Goal: Task Accomplishment & Management: Use online tool/utility

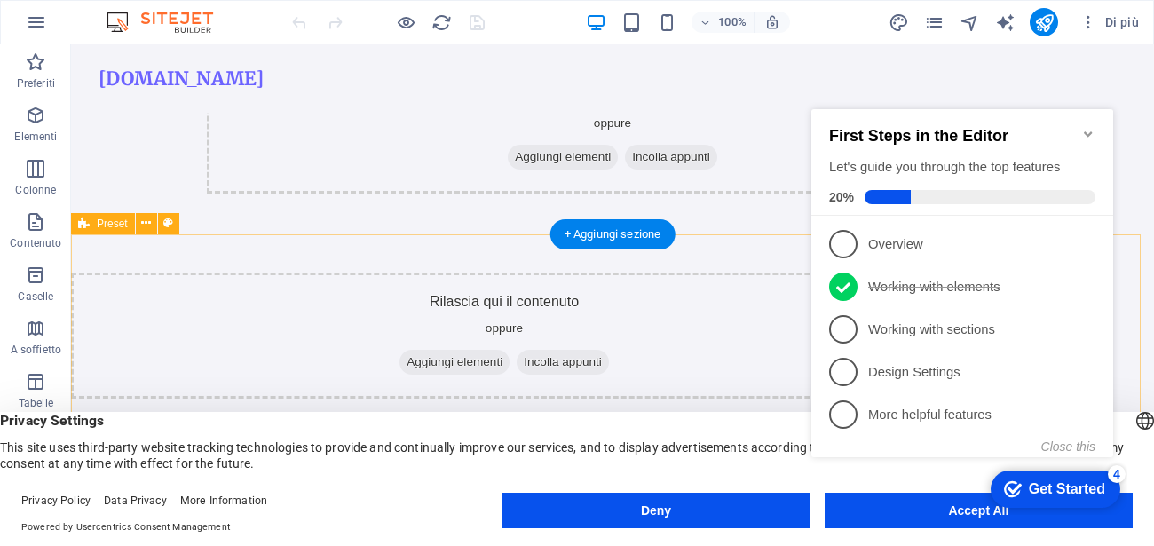
scroll to position [368, 0]
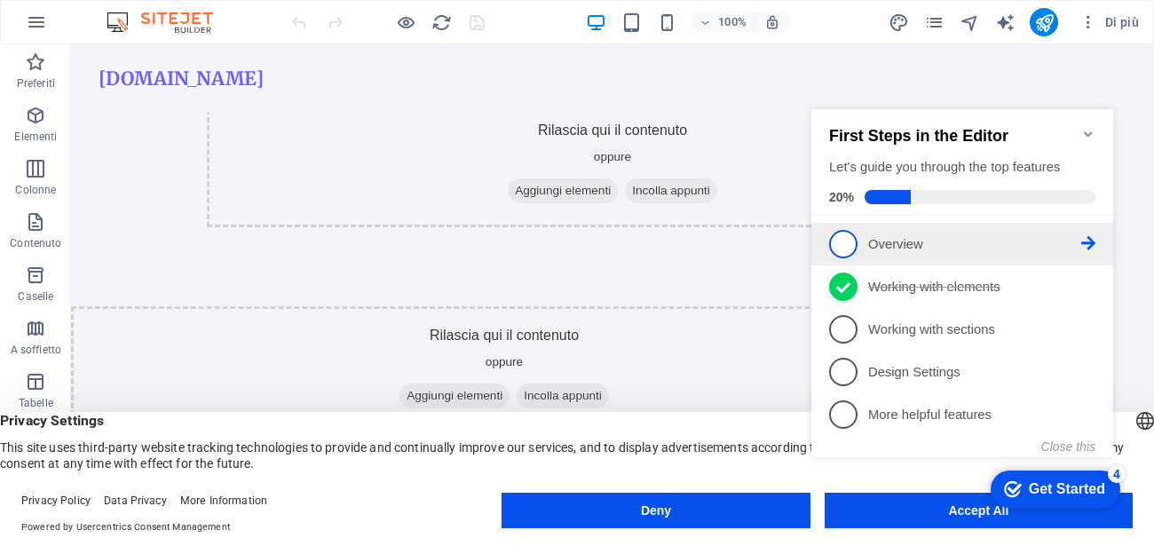
click at [837, 232] on span "1" at bounding box center [843, 244] width 28 height 28
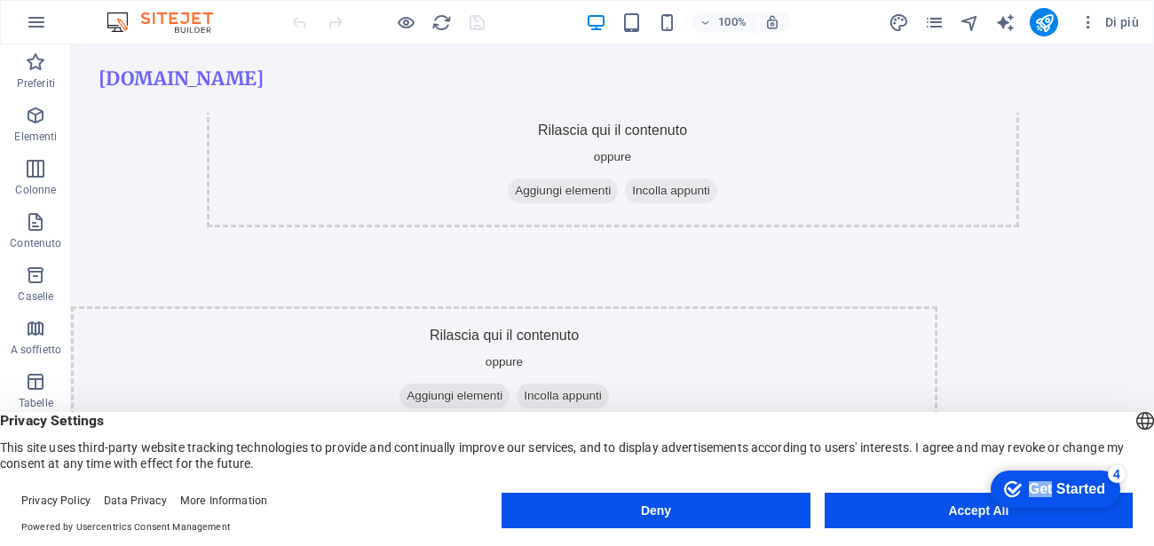
click div "checkmark Get Started 4 First Steps in the Editor Let's guide you through the t…"
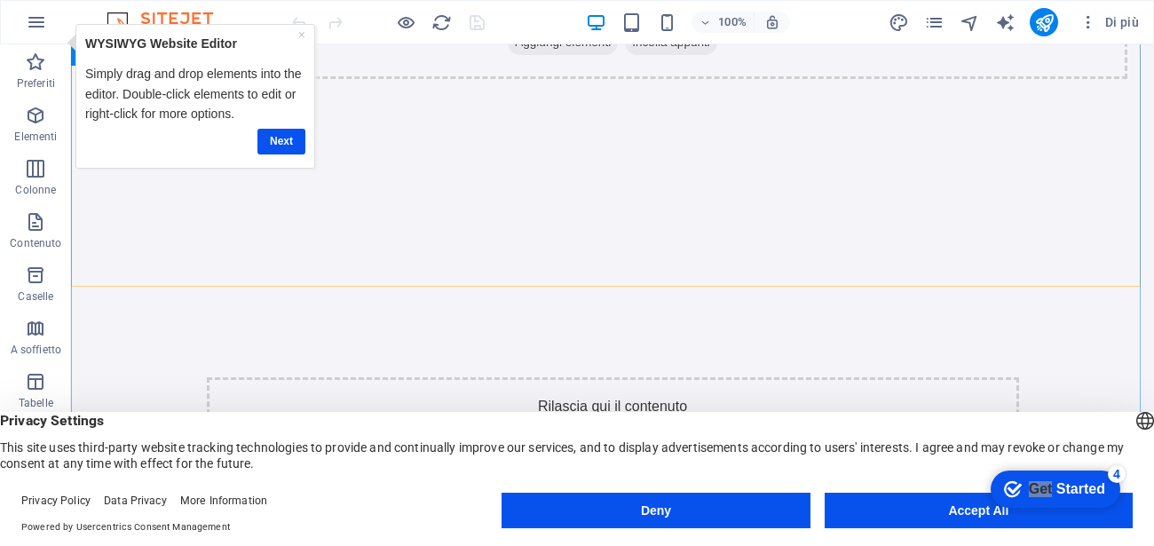
scroll to position [0, 0]
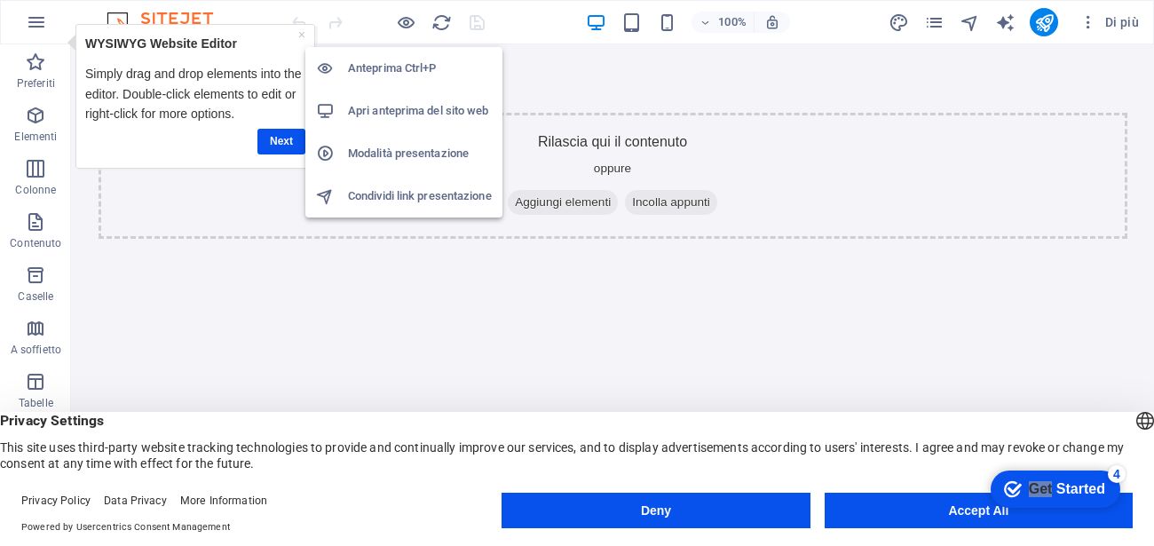
click at [401, 63] on h6 "Anteprima Ctrl+P" at bounding box center [420, 68] width 144 height 21
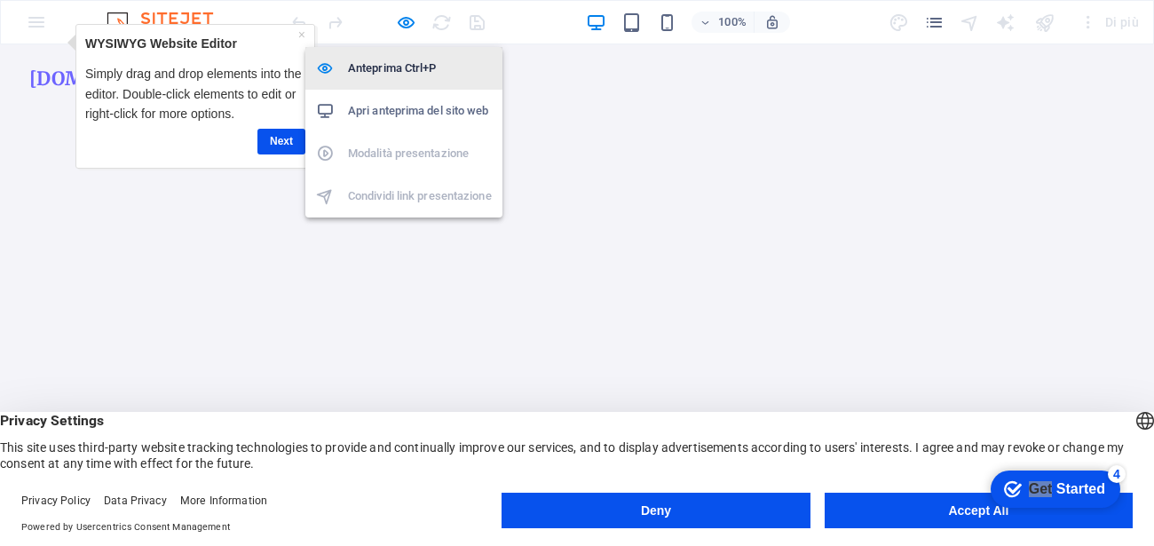
click at [401, 63] on h6 "Anteprima Ctrl+P" at bounding box center [420, 68] width 144 height 21
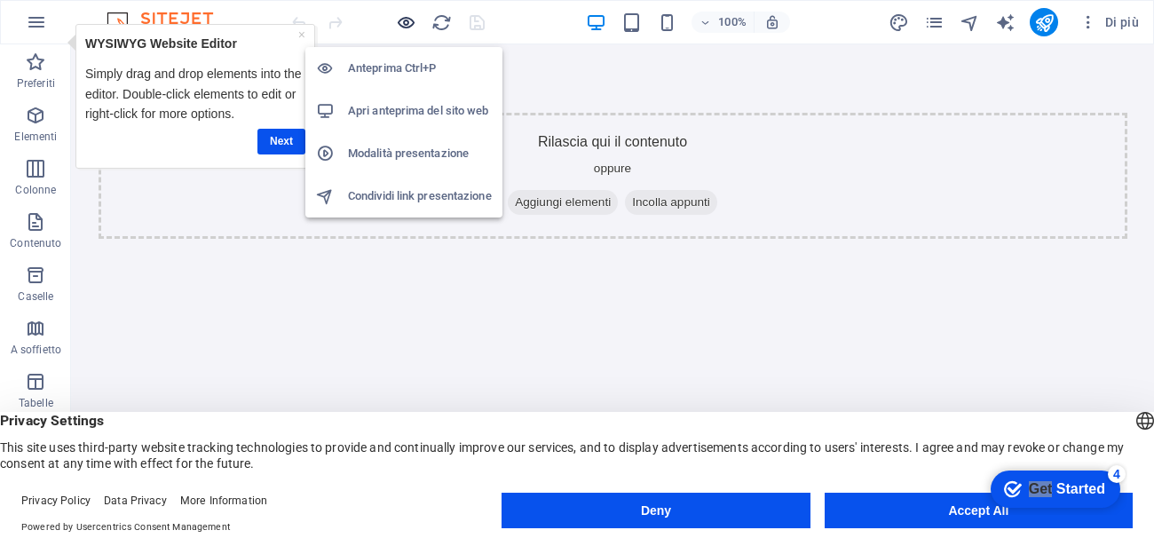
click at [400, 21] on icon "button" at bounding box center [406, 22] width 20 height 20
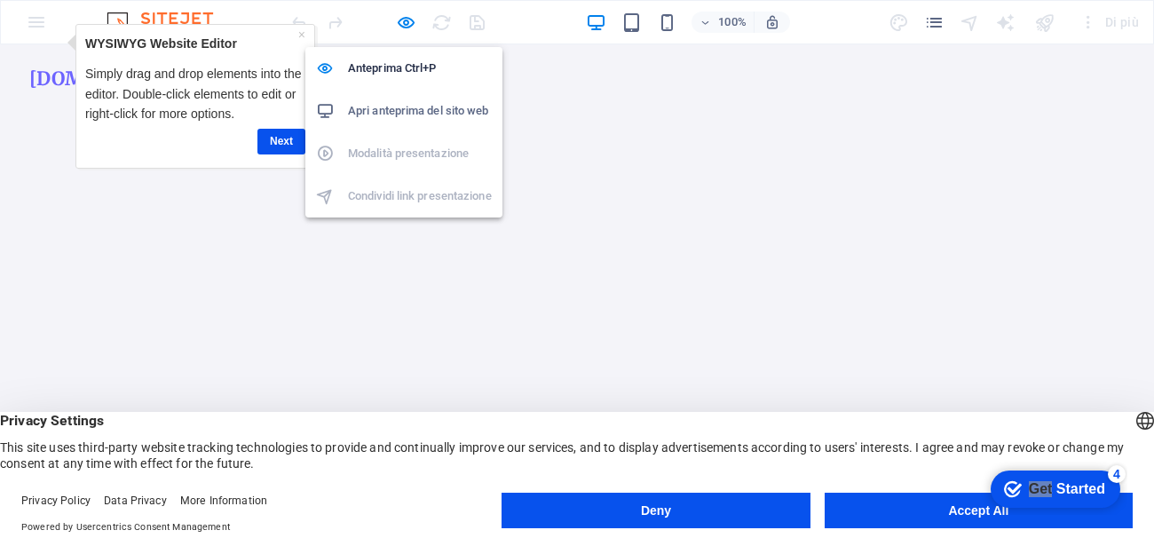
click at [417, 106] on h6 "Apri anteprima del sito web" at bounding box center [420, 110] width 144 height 21
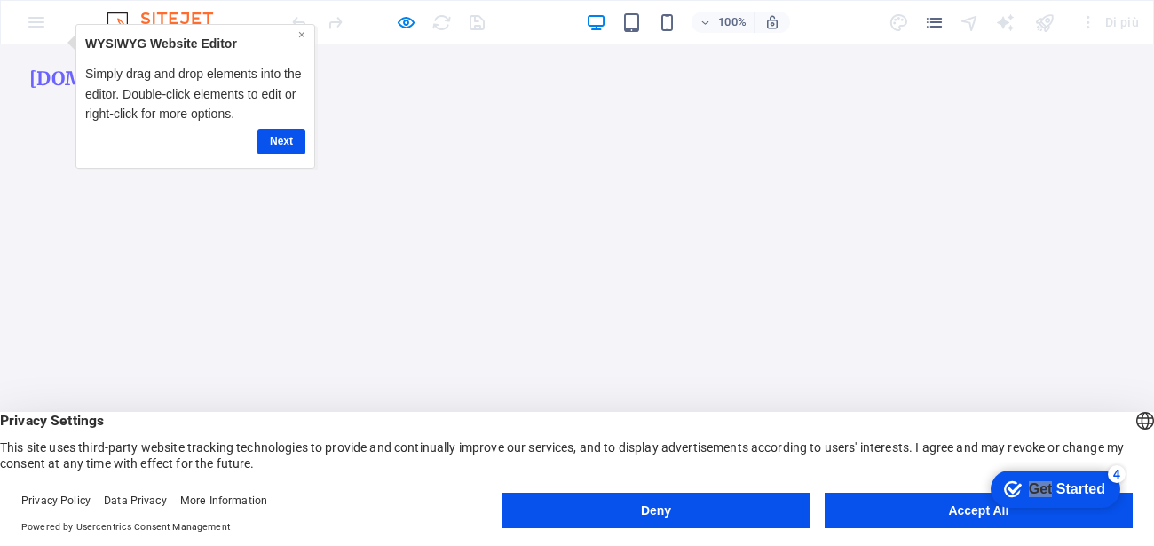
click at [302, 33] on link "×" at bounding box center [301, 35] width 7 height 14
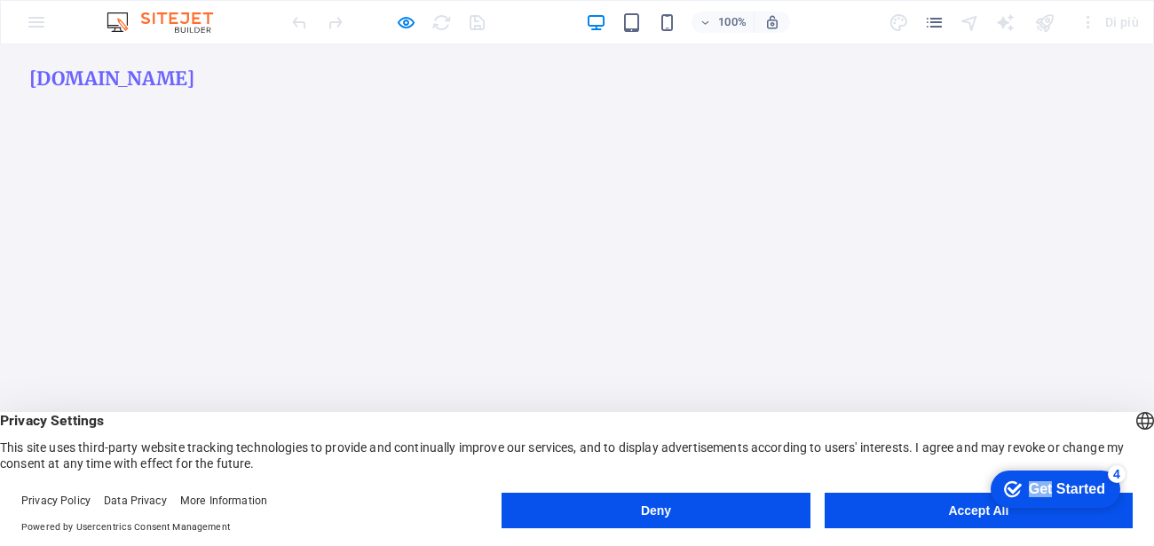
click at [1050, 497] on div "Get Started" at bounding box center [1066, 489] width 76 height 16
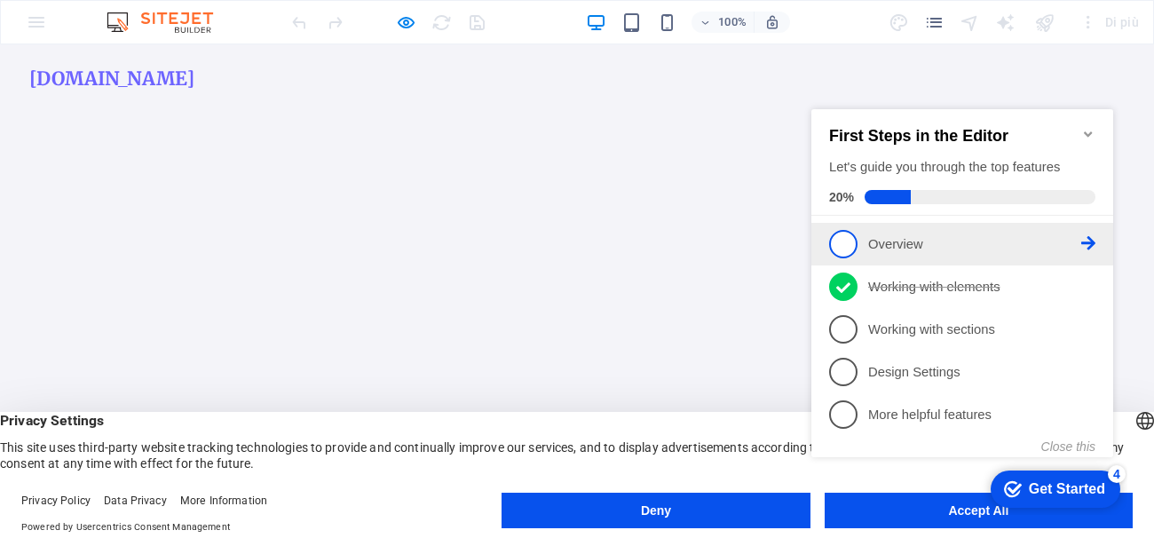
click at [1088, 237] on icon at bounding box center [1088, 243] width 14 height 14
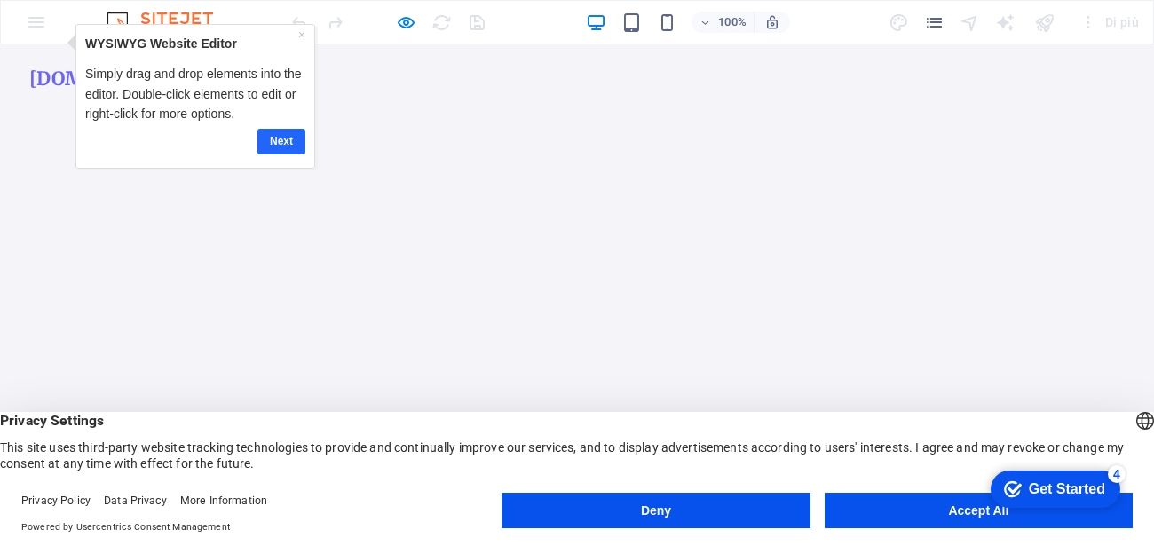
click at [260, 145] on link "Next" at bounding box center [281, 142] width 48 height 26
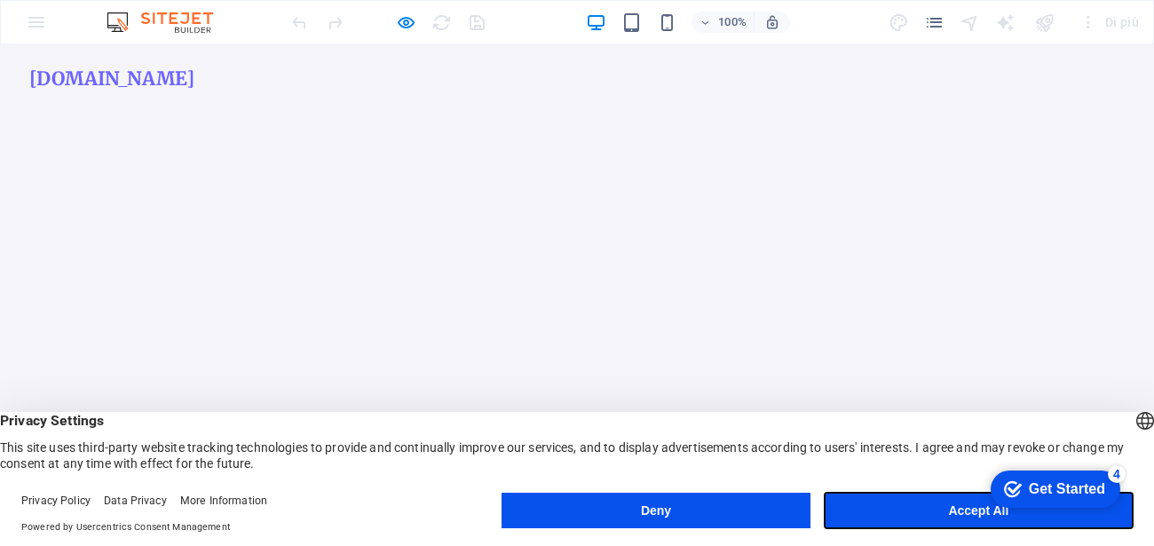
click at [902, 505] on button "Accept All" at bounding box center [978, 509] width 308 height 35
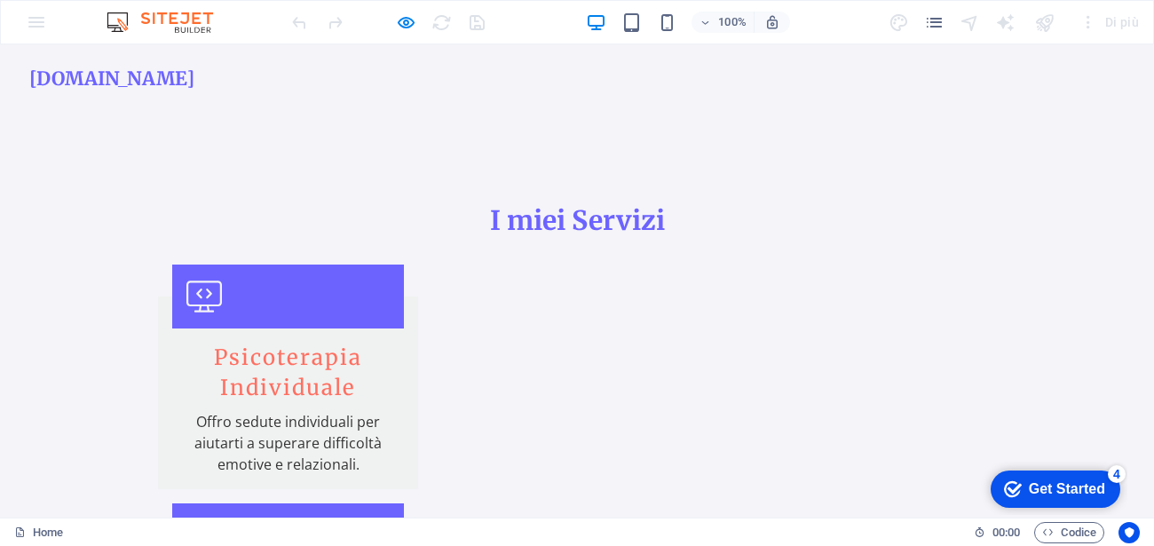
scroll to position [407, 0]
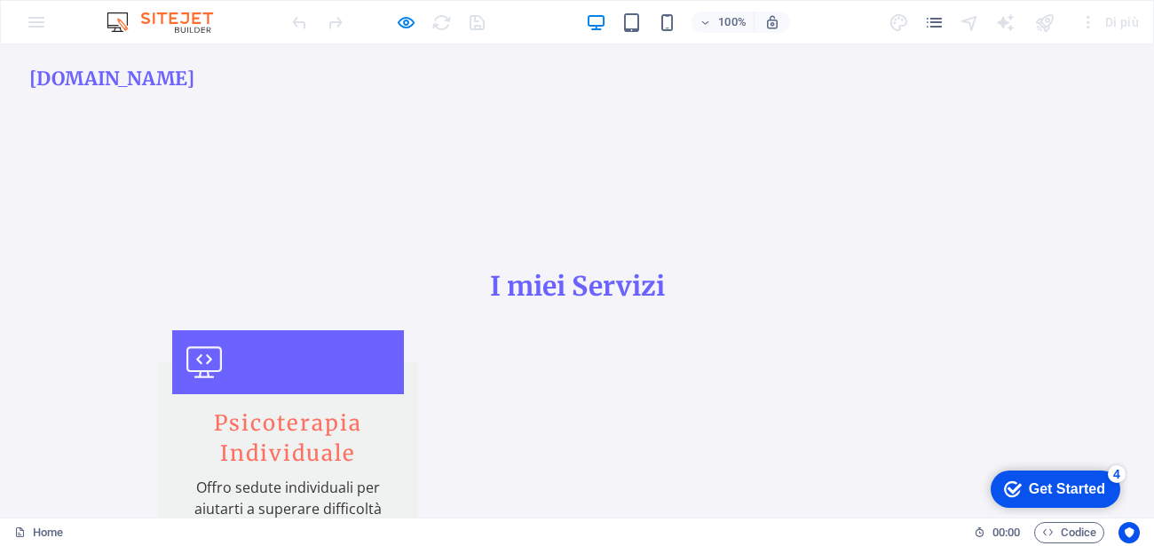
click at [476, 291] on h2 "I miei Servizi" at bounding box center [577, 286] width 838 height 35
click at [1056, 495] on div "Get Started" at bounding box center [1066, 489] width 76 height 16
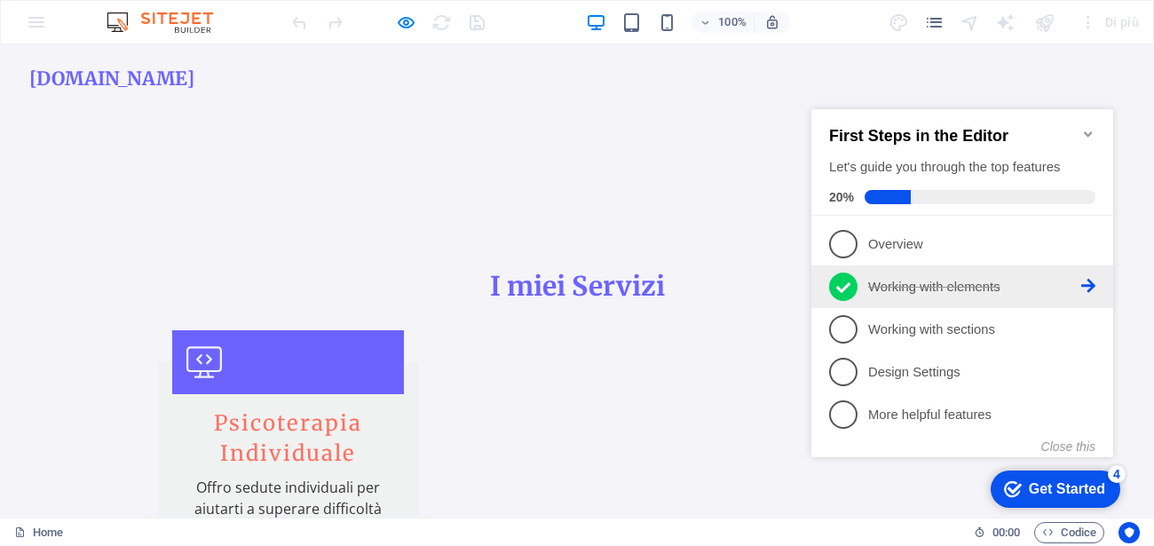
click at [983, 280] on p "Working with elements - completed" at bounding box center [974, 287] width 213 height 19
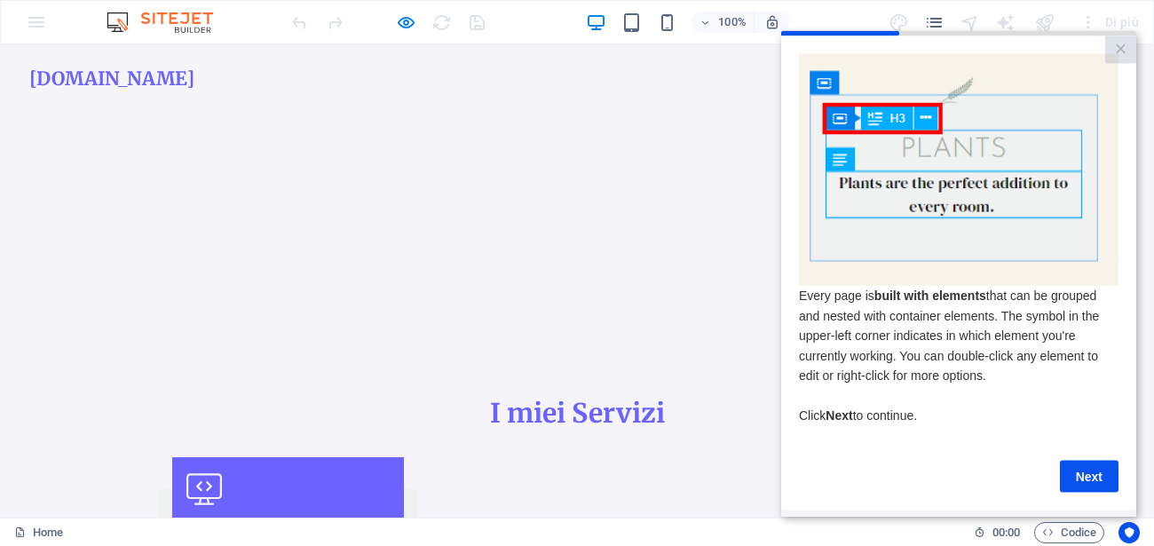
scroll to position [248, 0]
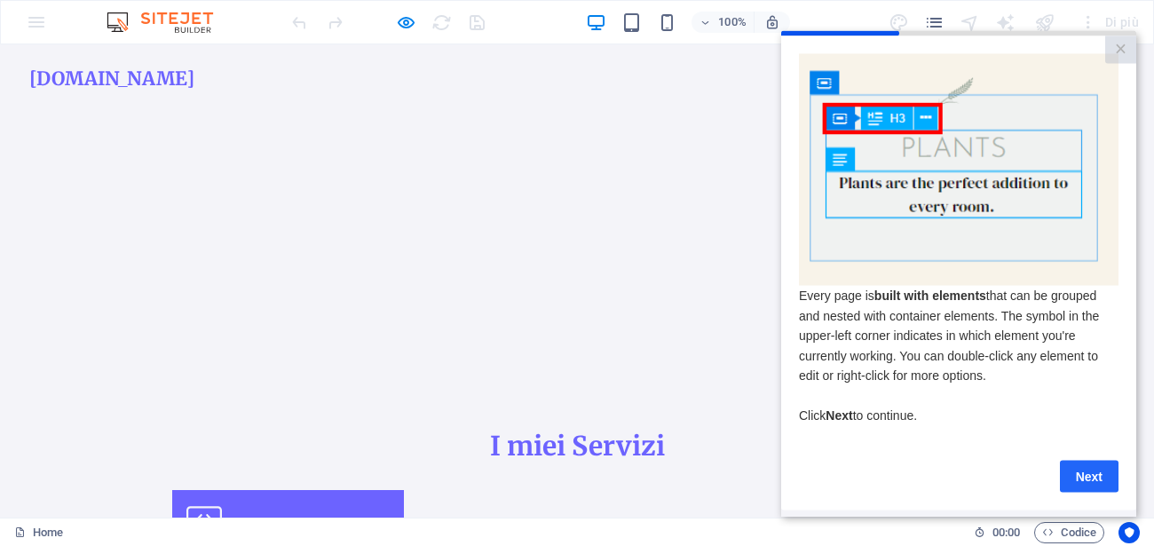
click at [1087, 478] on link "Next" at bounding box center [1089, 476] width 59 height 32
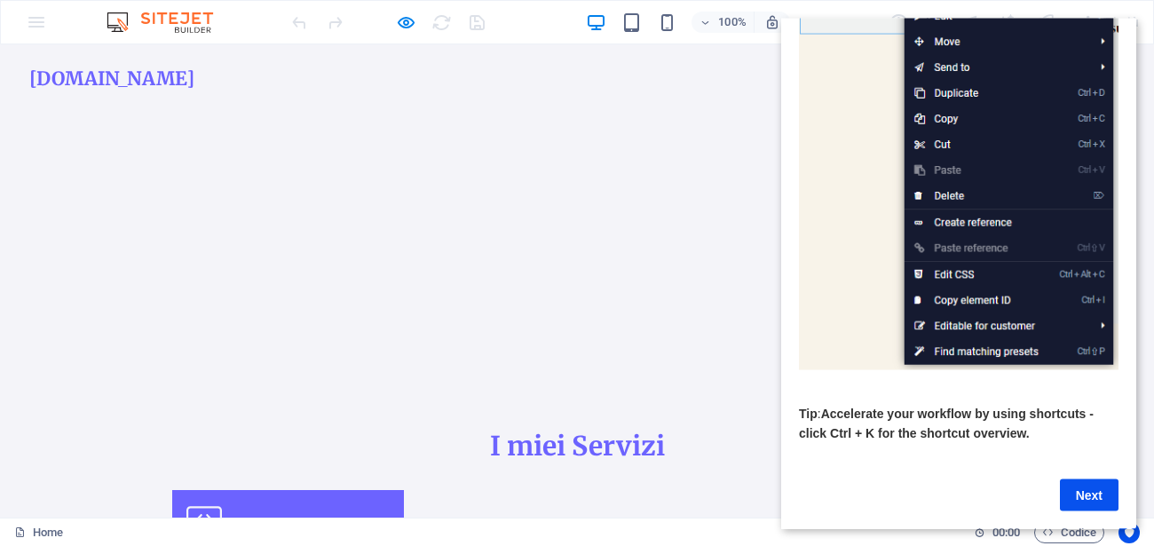
scroll to position [259, 0]
click at [1100, 485] on link "Next" at bounding box center [1089, 494] width 59 height 32
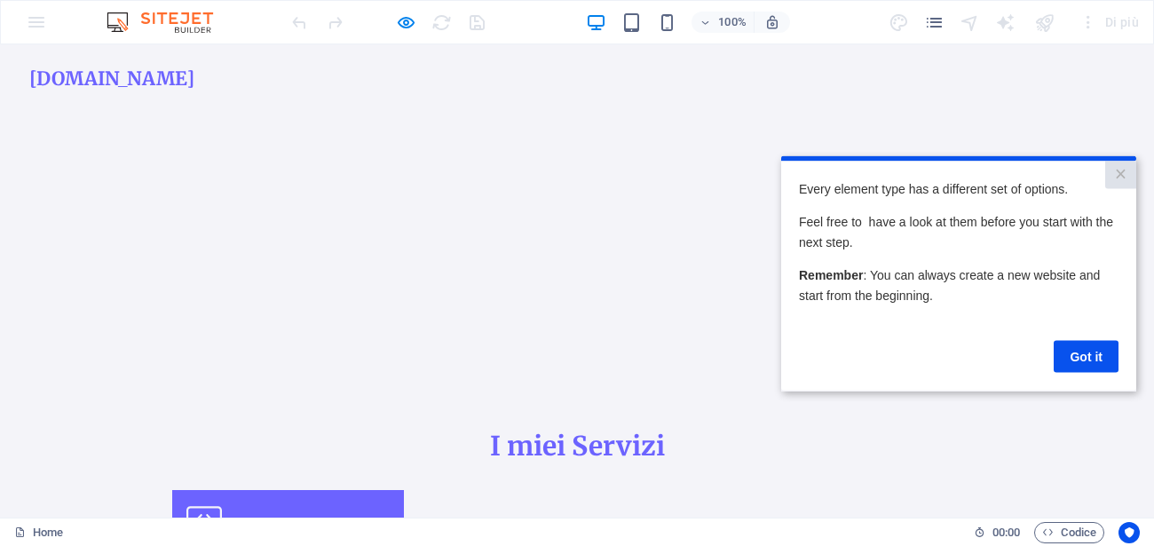
scroll to position [0, 0]
click at [1099, 369] on link "Got it" at bounding box center [1085, 356] width 65 height 32
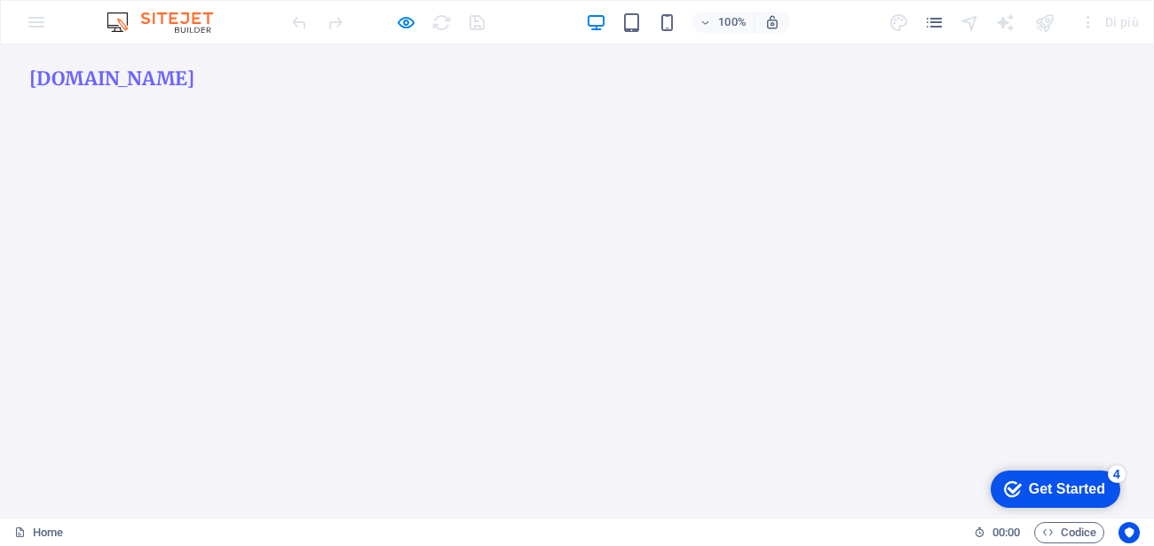
click at [1095, 490] on div "Get Started" at bounding box center [1066, 489] width 76 height 16
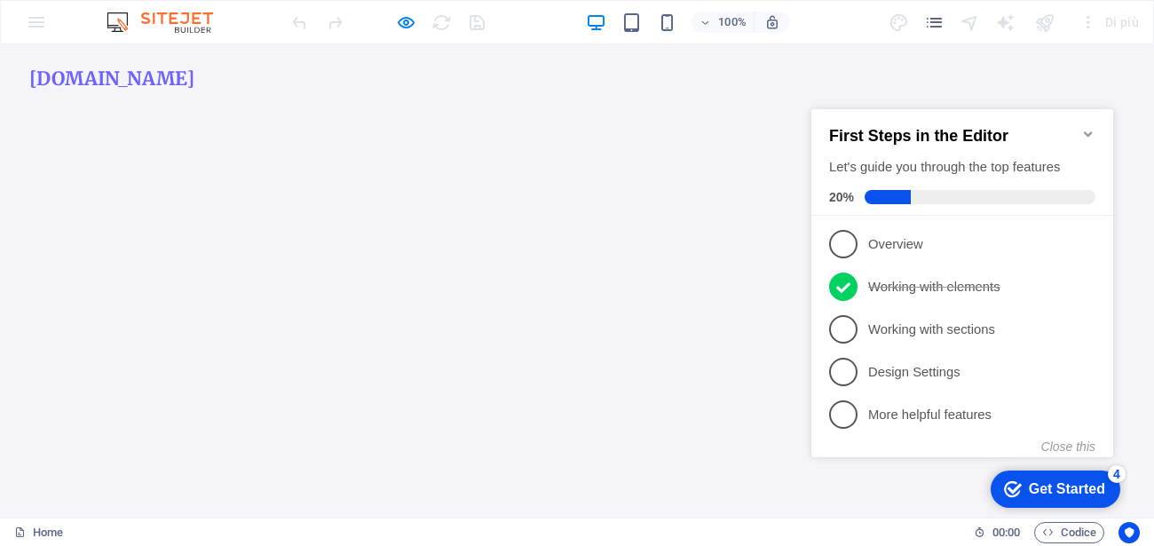
click at [1059, 494] on div "Get Started" at bounding box center [1066, 489] width 76 height 16
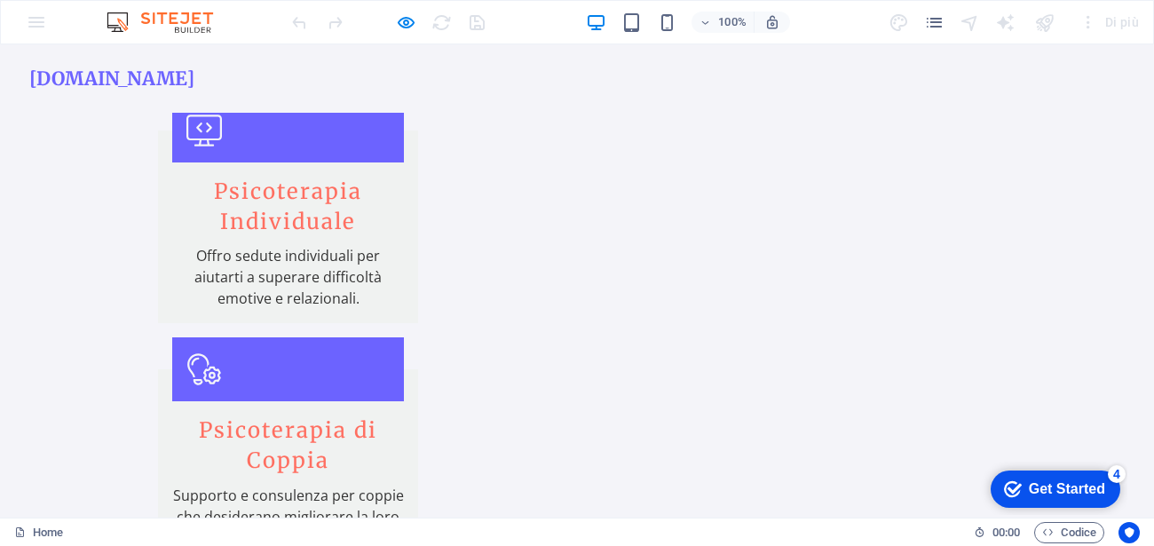
scroll to position [411, 0]
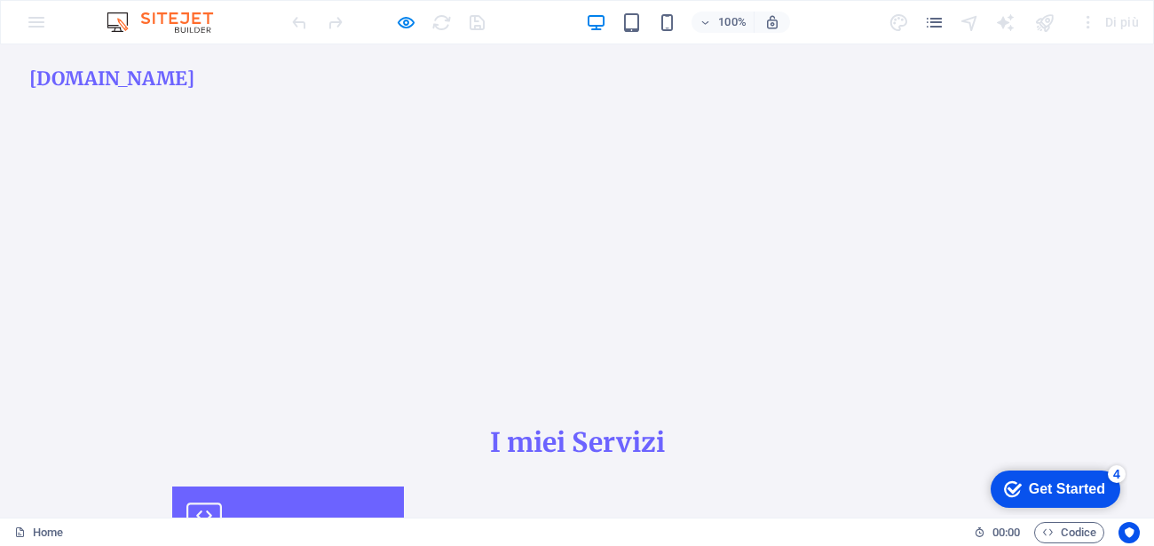
click at [1011, 489] on icon "Get Started 4 items remaining, 20% complete" at bounding box center [1013, 489] width 18 height 16
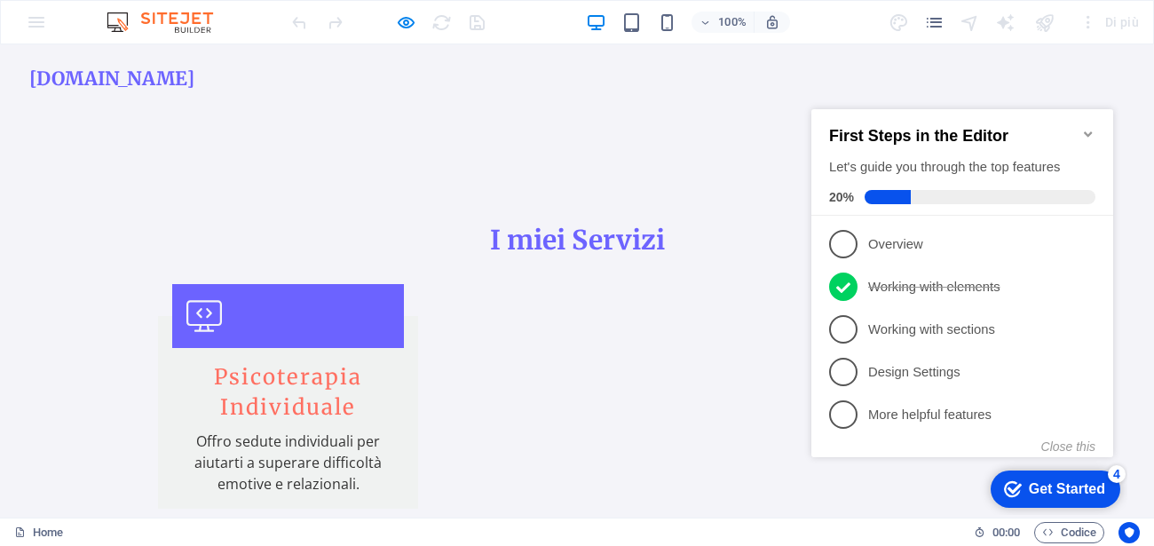
scroll to position [343, 0]
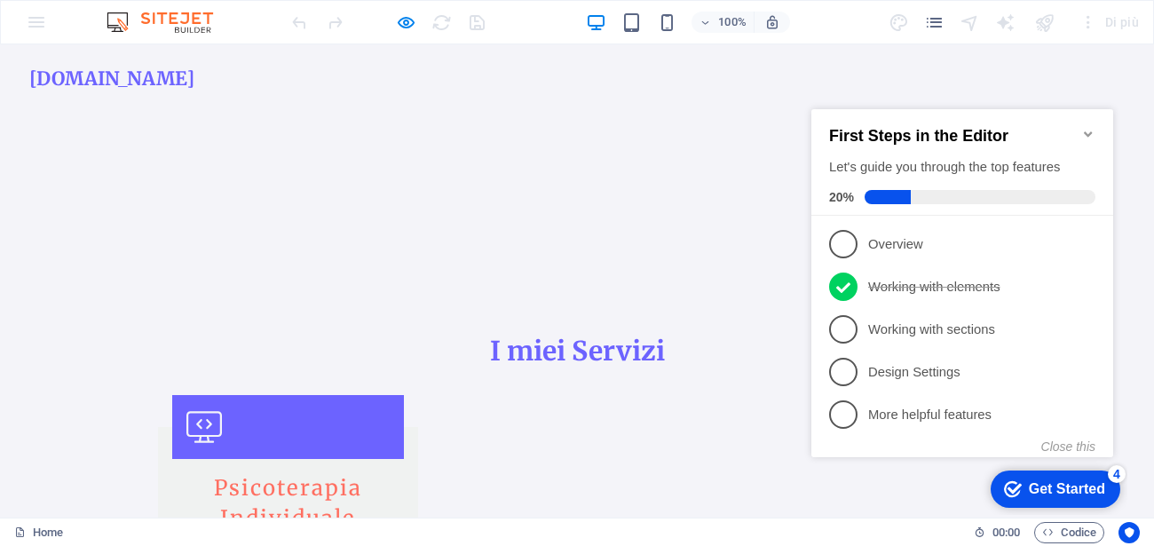
click at [1030, 489] on div "Get Started" at bounding box center [1066, 489] width 76 height 16
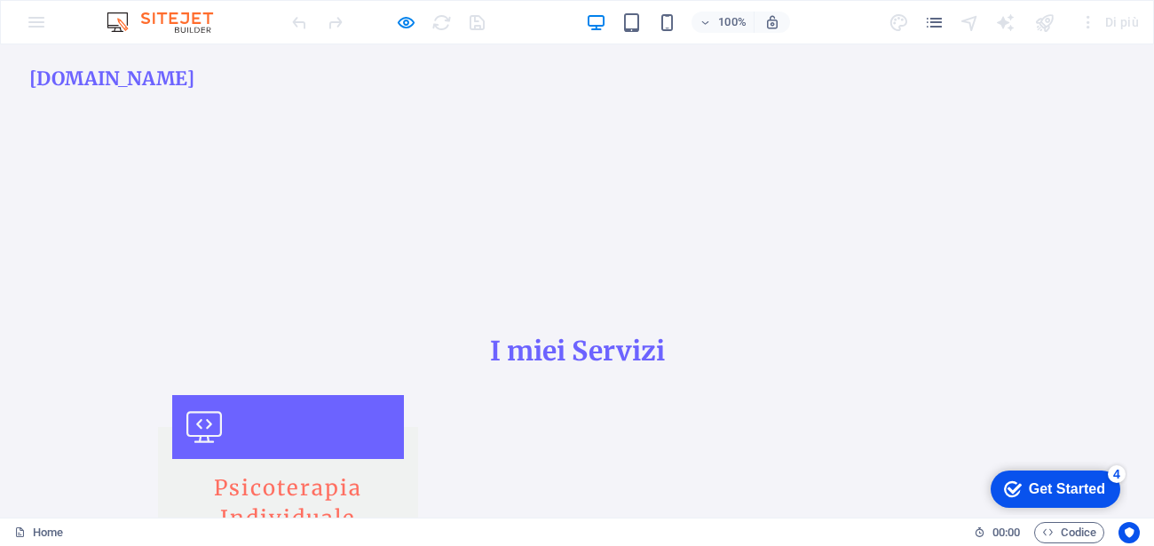
click at [566, 345] on h2 "I miei Servizi" at bounding box center [577, 351] width 838 height 35
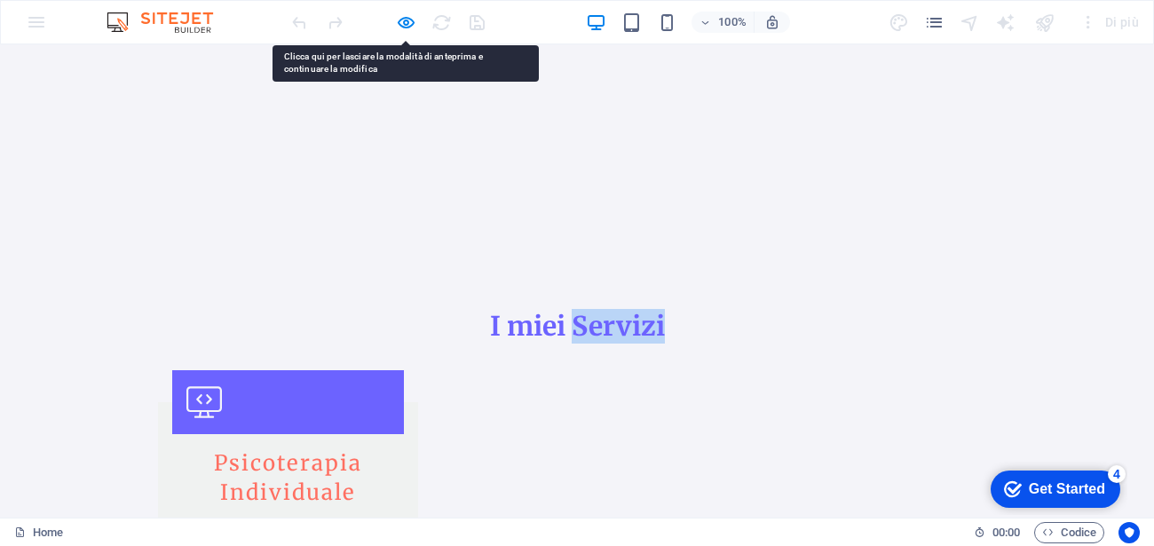
scroll to position [479, 0]
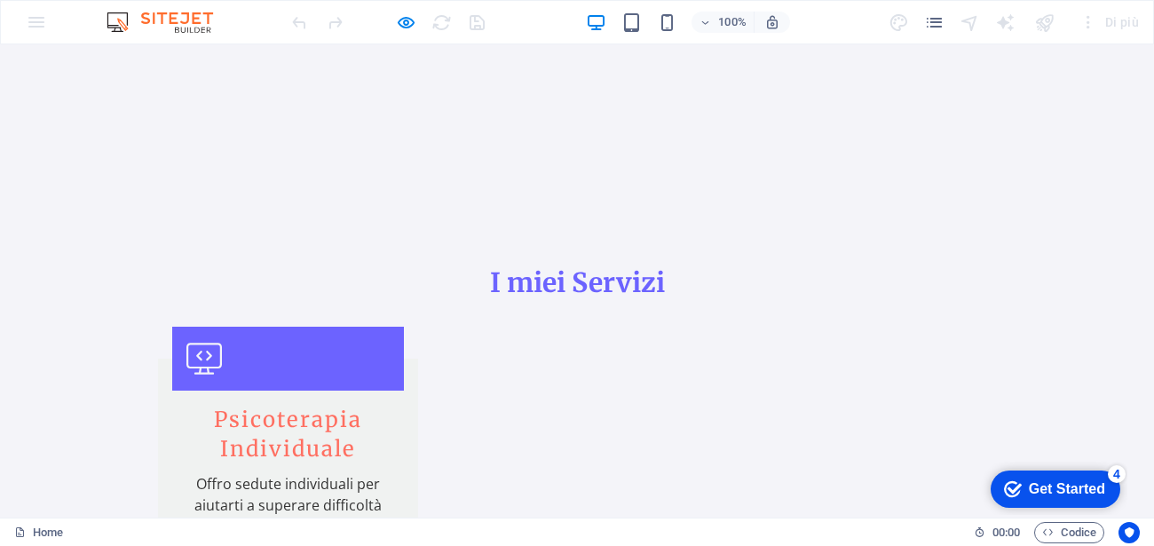
click at [222, 357] on icon at bounding box center [203, 359] width 35 height 32
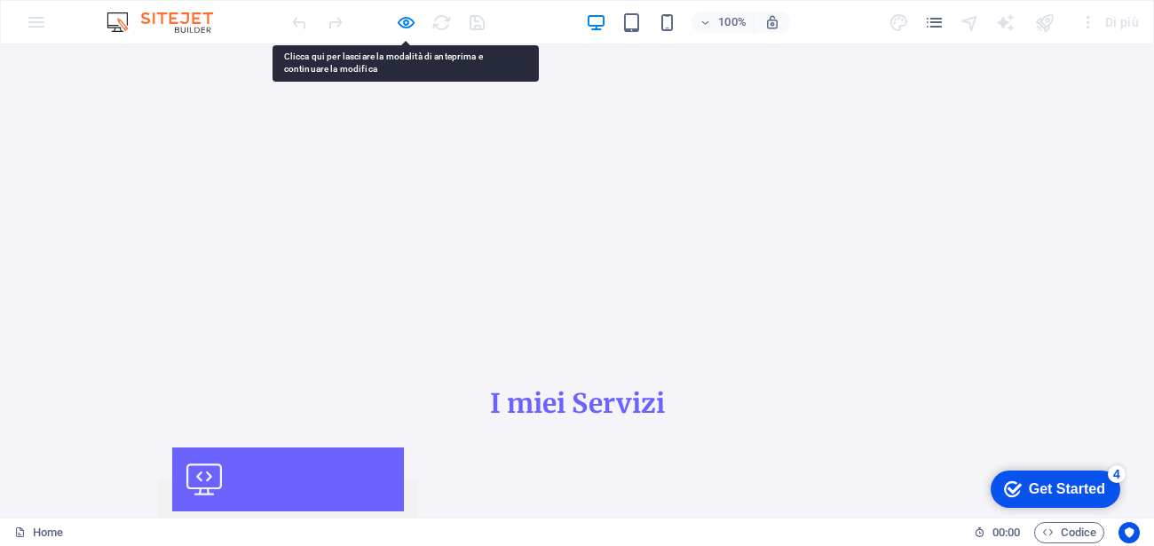
scroll to position [319, 0]
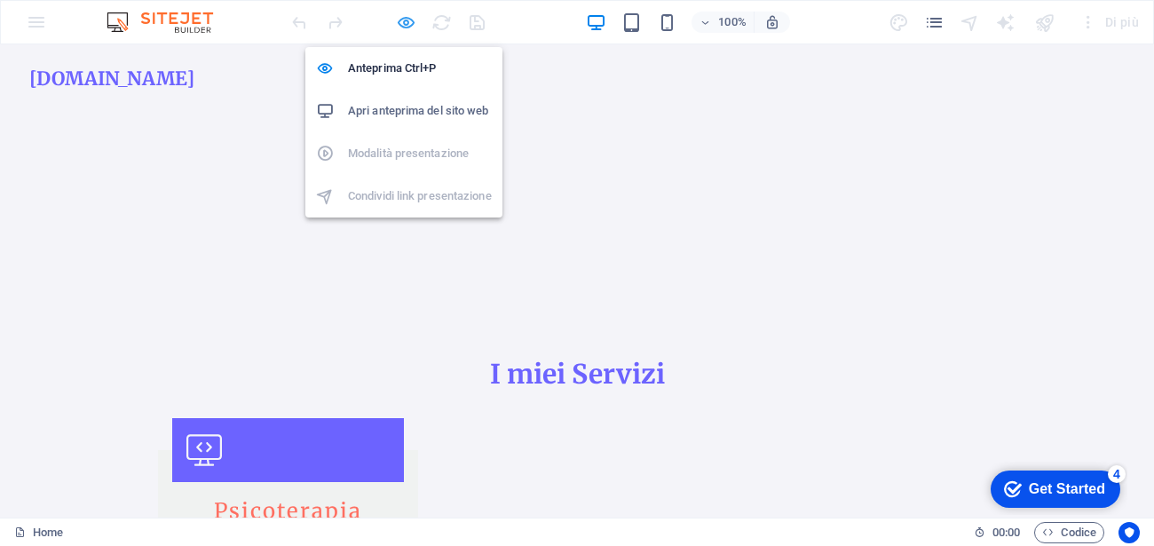
click at [404, 21] on icon "button" at bounding box center [406, 22] width 20 height 20
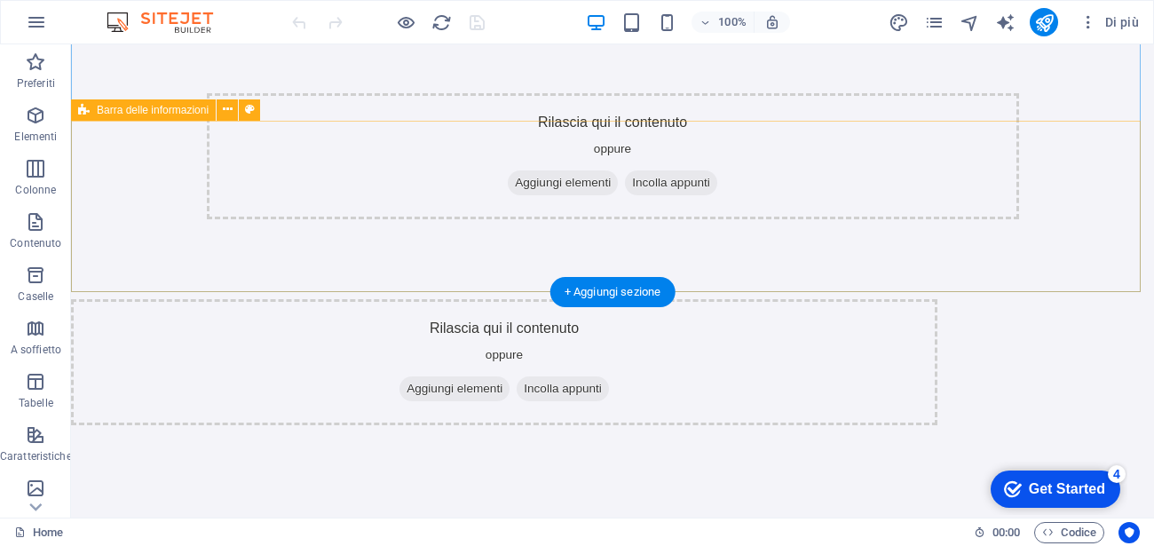
scroll to position [479, 0]
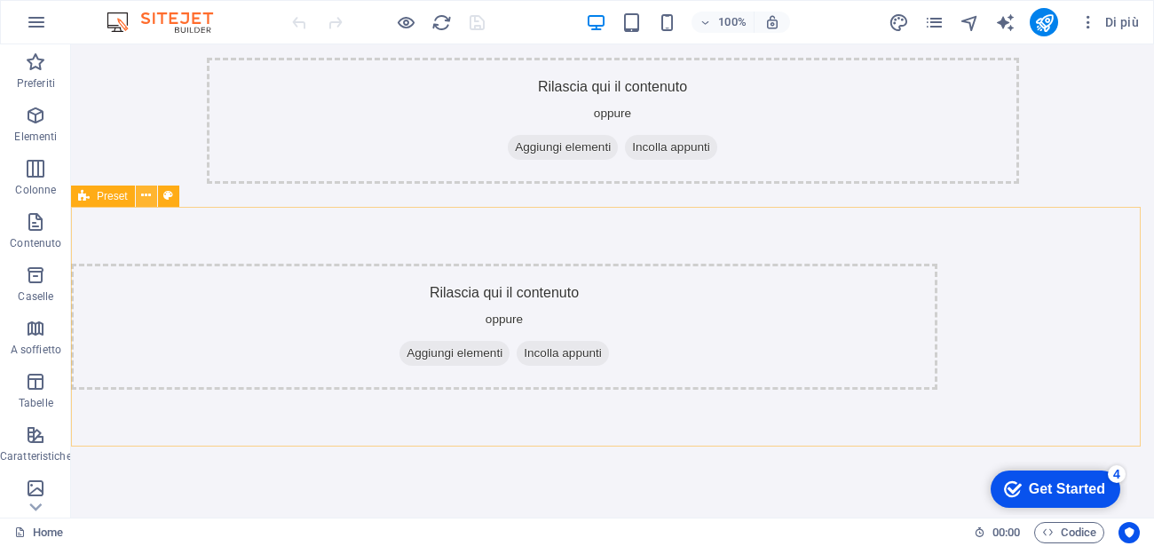
click at [144, 201] on icon at bounding box center [146, 195] width 10 height 19
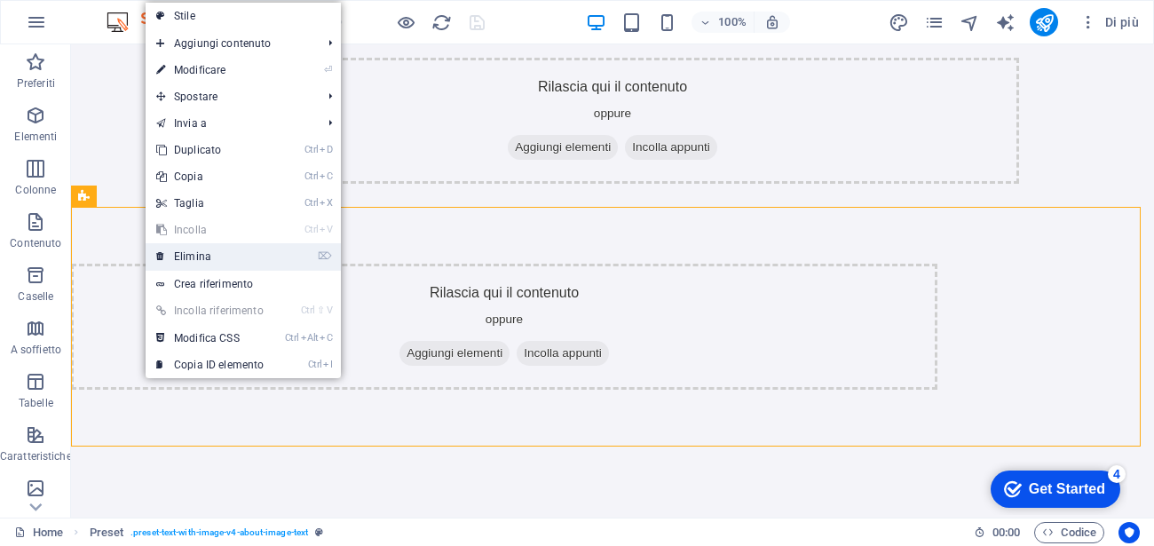
click at [168, 256] on link "⌦ Elimina" at bounding box center [210, 256] width 129 height 27
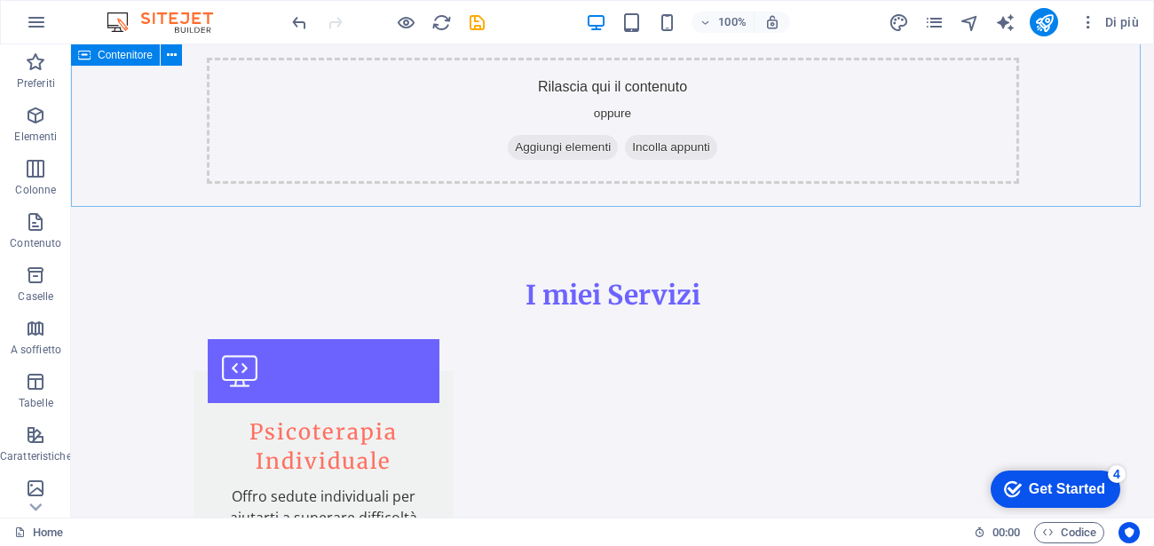
click at [80, 60] on icon at bounding box center [84, 54] width 12 height 21
click at [84, 60] on icon at bounding box center [84, 54] width 12 height 21
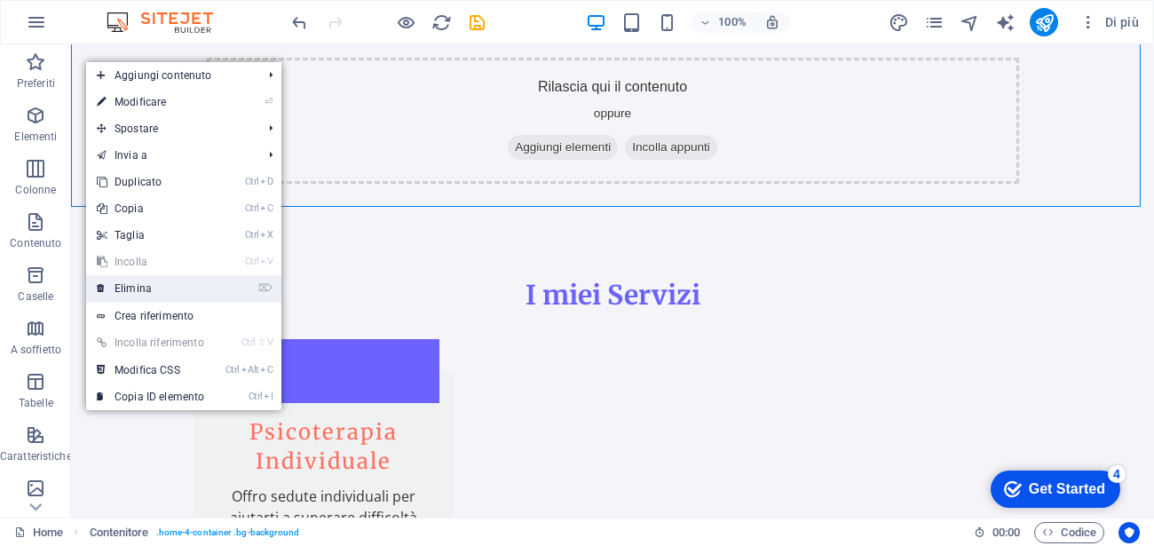
click at [146, 290] on link "⌦ Elimina" at bounding box center [150, 288] width 129 height 27
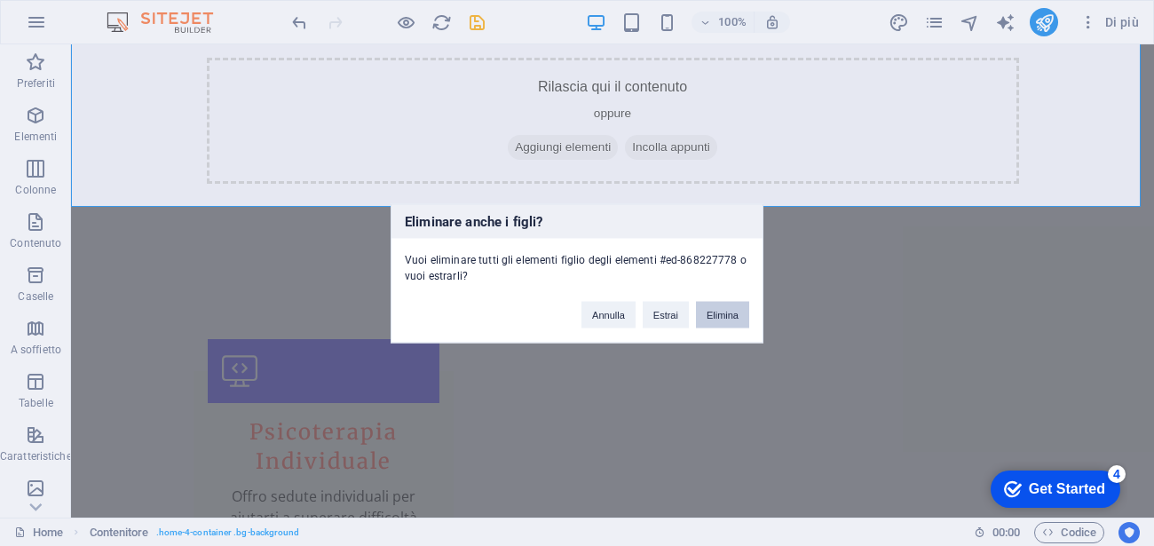
click at [735, 311] on button "Elimina" at bounding box center [722, 314] width 53 height 27
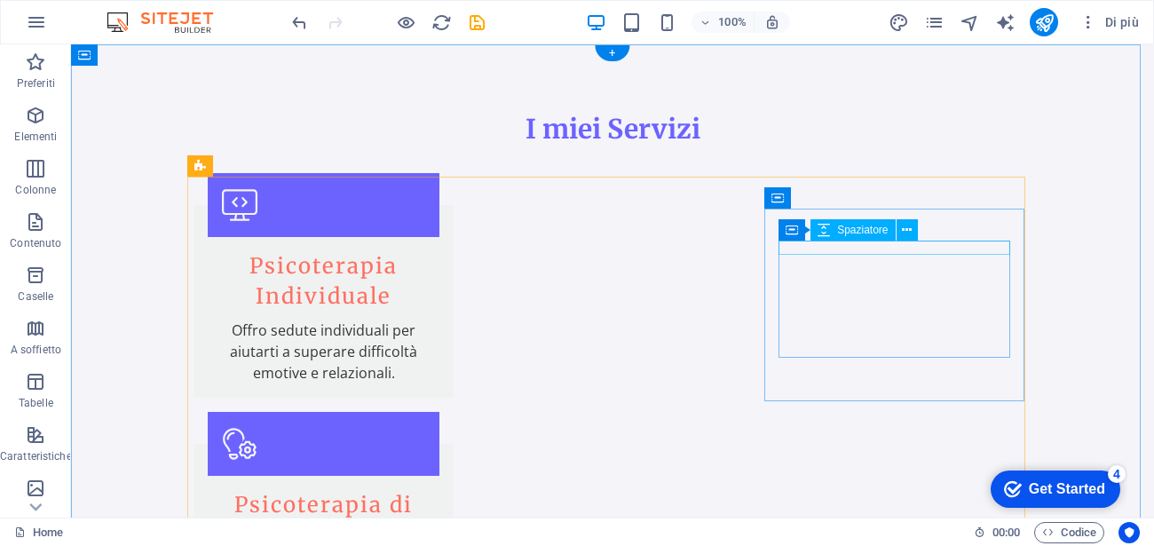
scroll to position [0, 0]
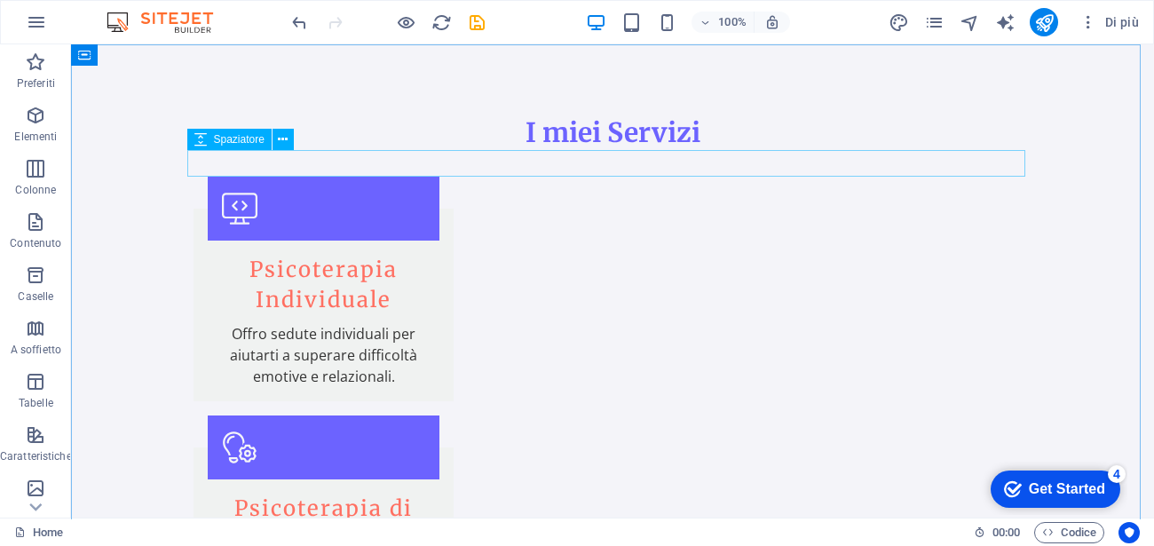
click at [217, 145] on span "Spaziatore" at bounding box center [239, 139] width 51 height 11
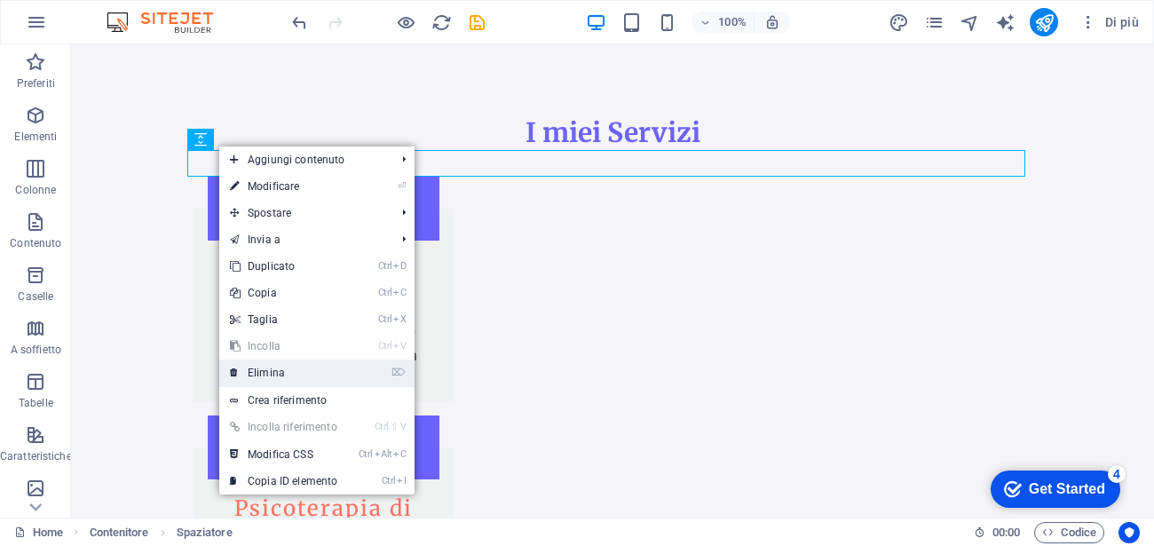
click at [277, 379] on link "⌦ Elimina" at bounding box center [283, 372] width 129 height 27
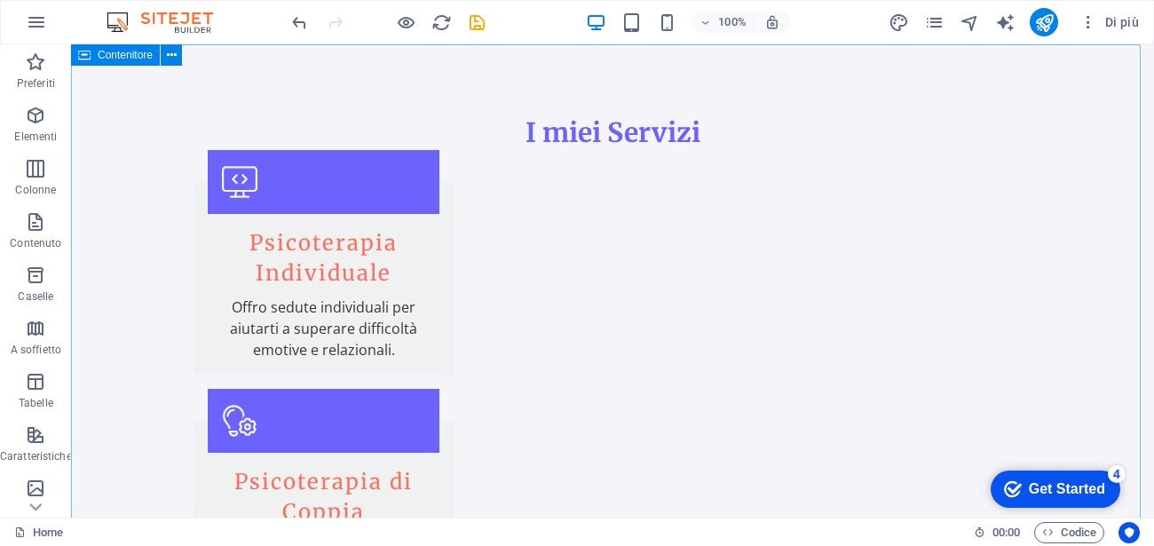
click at [115, 53] on span "Contenitore" at bounding box center [125, 55] width 55 height 11
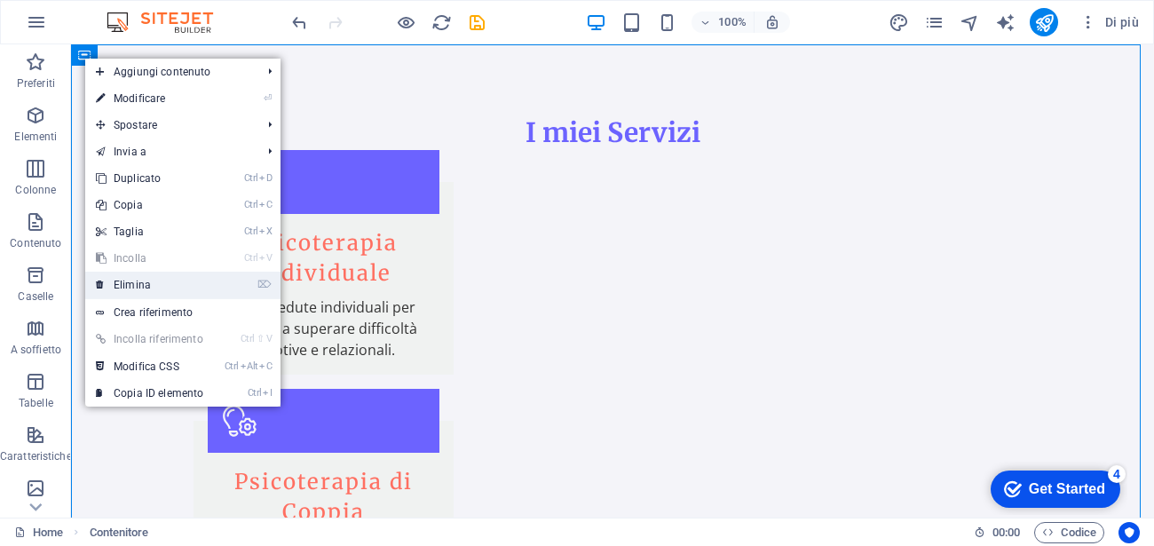
click at [129, 283] on link "⌦ Elimina" at bounding box center [149, 285] width 129 height 27
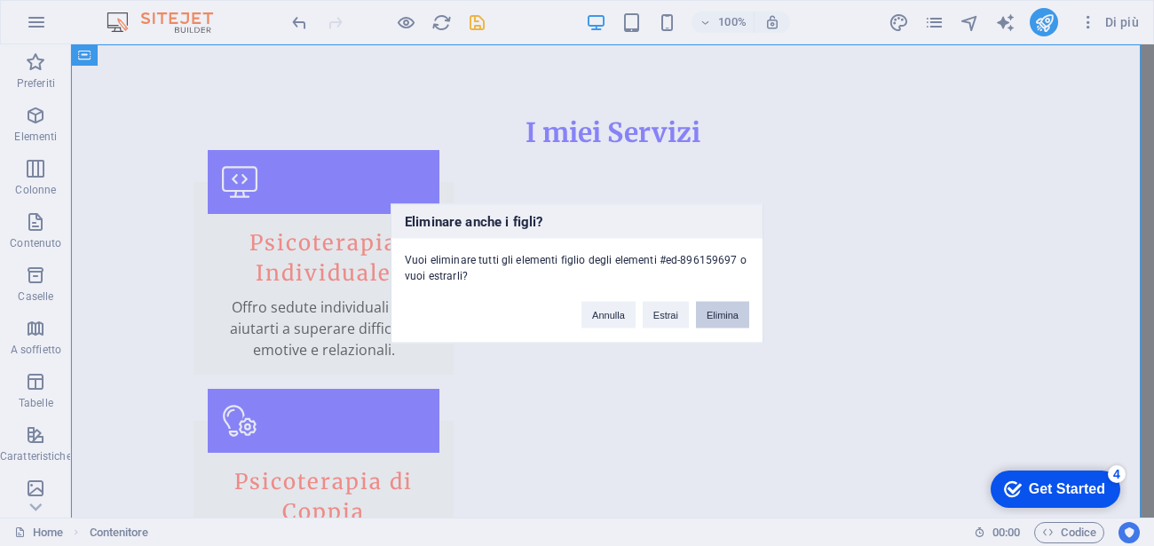
click at [730, 318] on button "Elimina" at bounding box center [722, 314] width 53 height 27
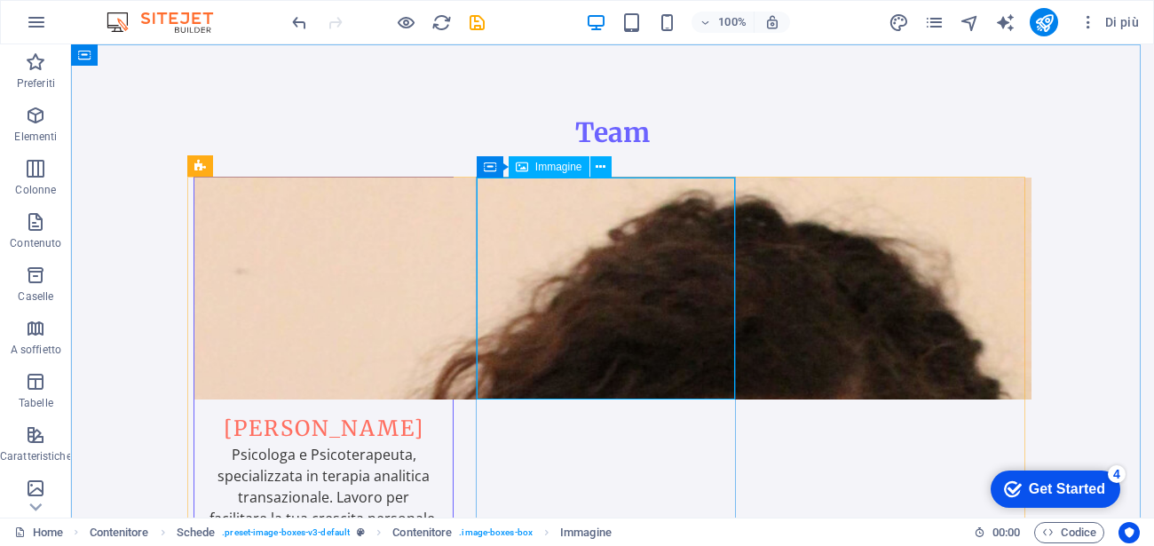
click at [572, 169] on span "Immagine" at bounding box center [558, 167] width 47 height 11
click at [491, 165] on icon at bounding box center [489, 165] width 12 height 21
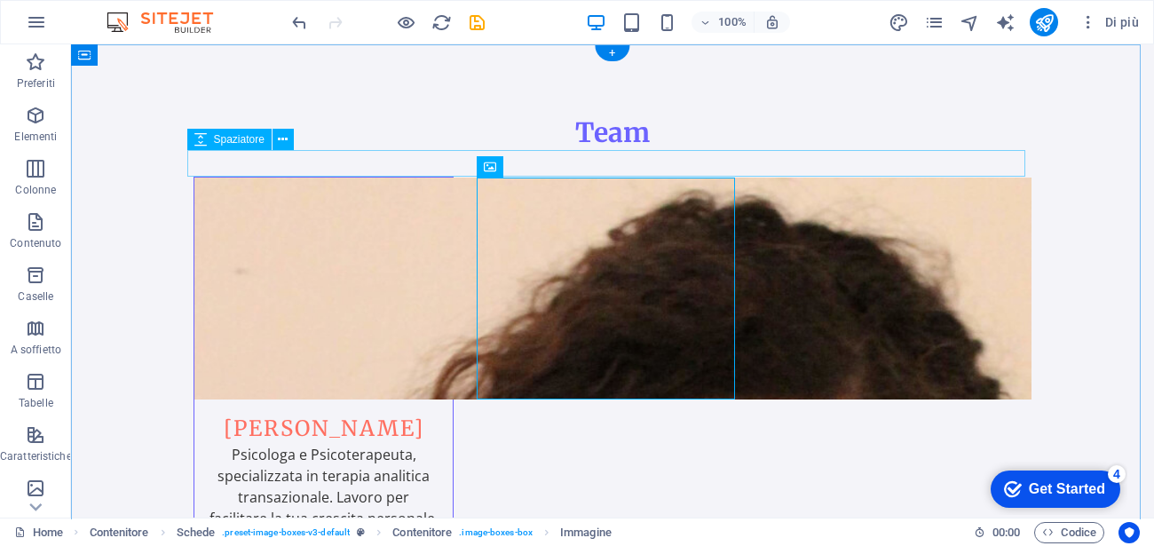
click at [567, 160] on div at bounding box center [612, 163] width 838 height 27
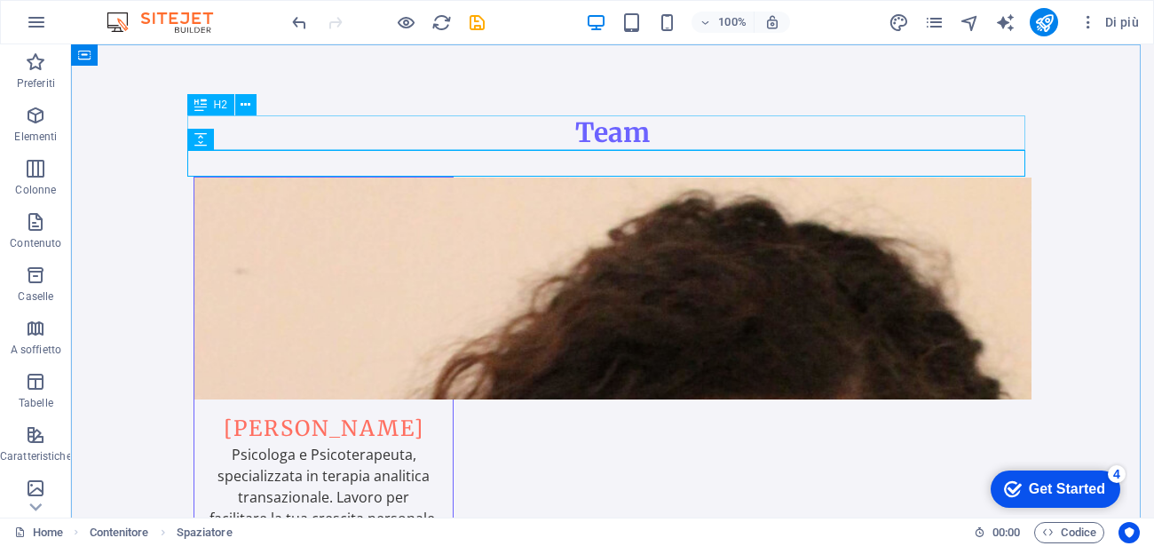
click at [206, 108] on div "H2" at bounding box center [210, 104] width 47 height 21
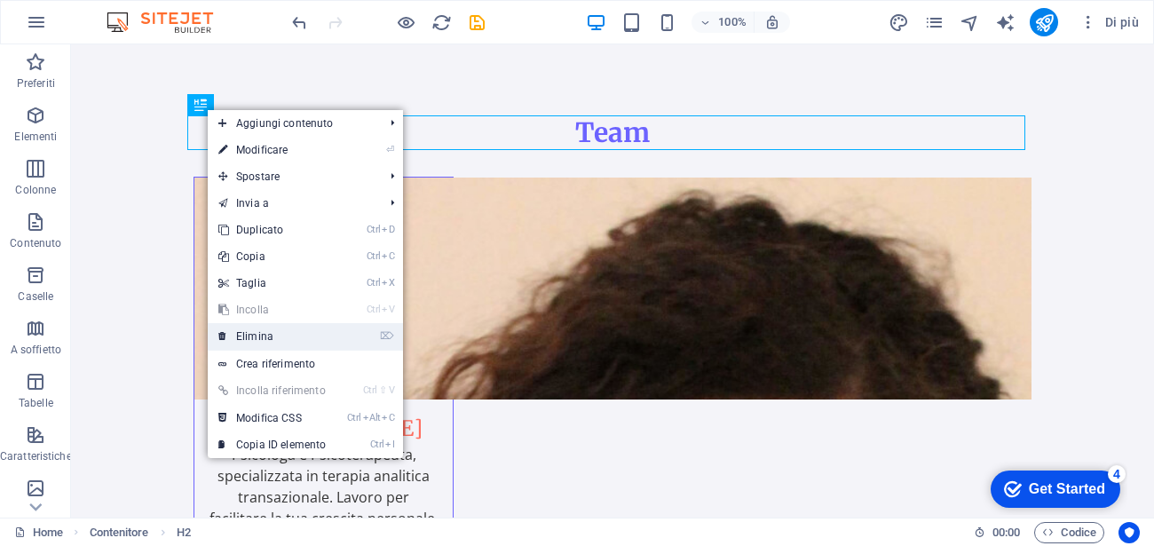
click at [250, 330] on link "⌦ Elimina" at bounding box center [272, 336] width 129 height 27
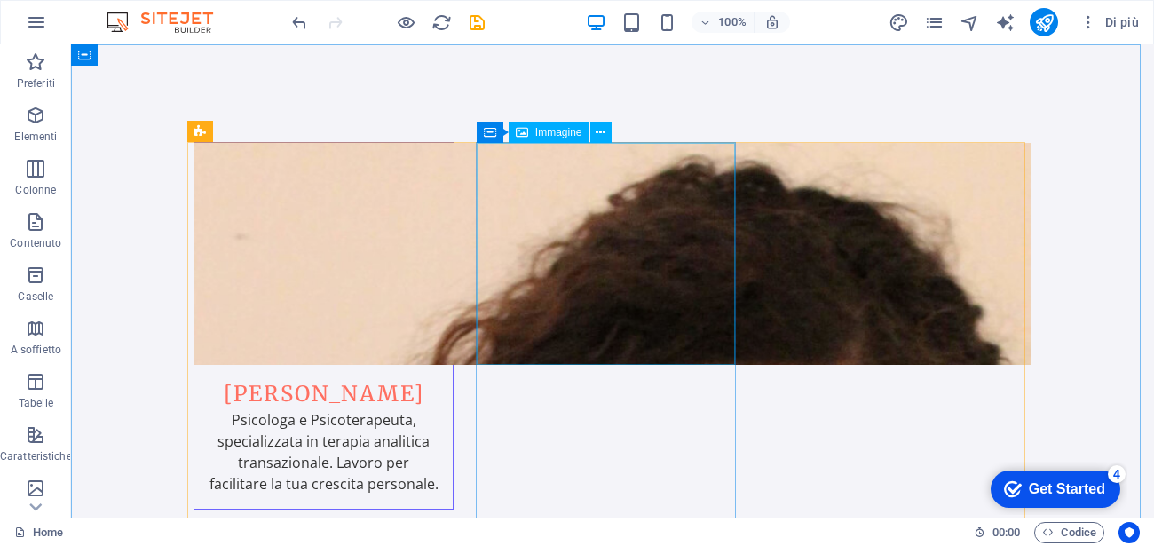
click at [562, 130] on span "Immagine" at bounding box center [558, 132] width 47 height 11
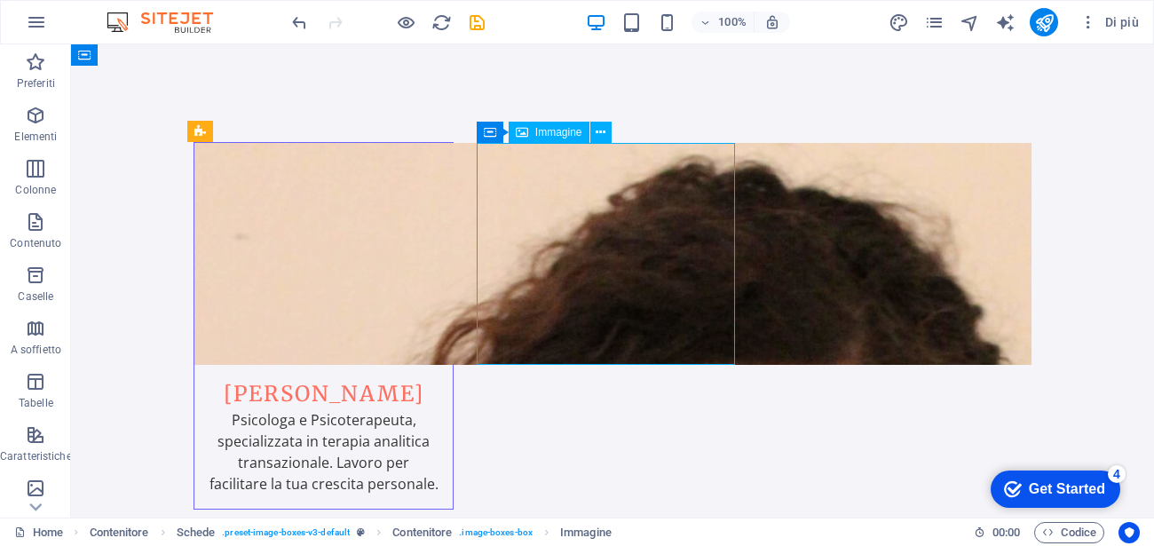
click at [562, 130] on span "Immagine" at bounding box center [558, 132] width 47 height 11
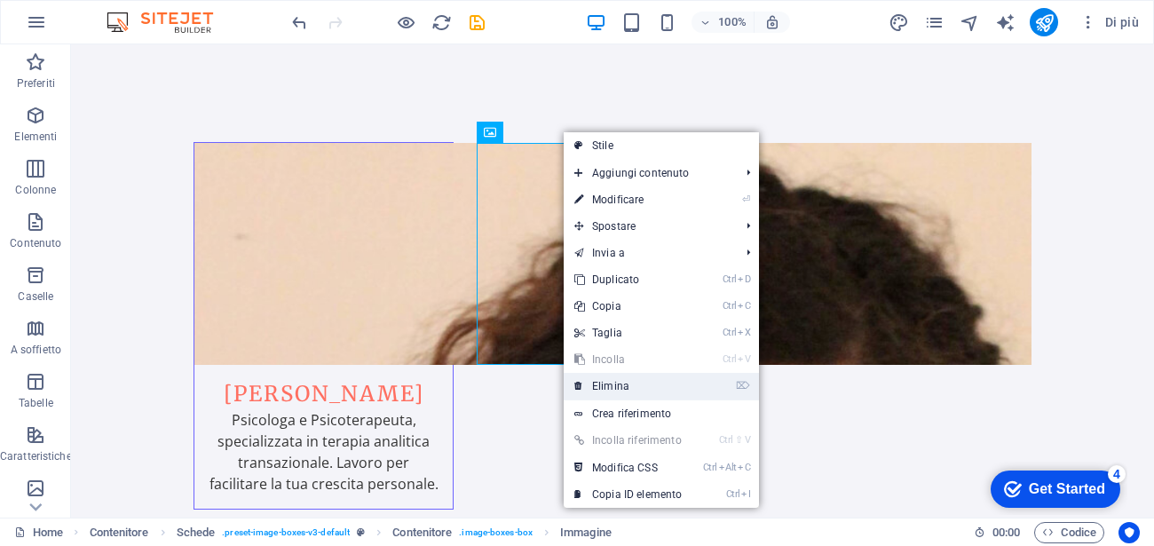
click at [603, 377] on link "⌦ Elimina" at bounding box center [627, 386] width 129 height 27
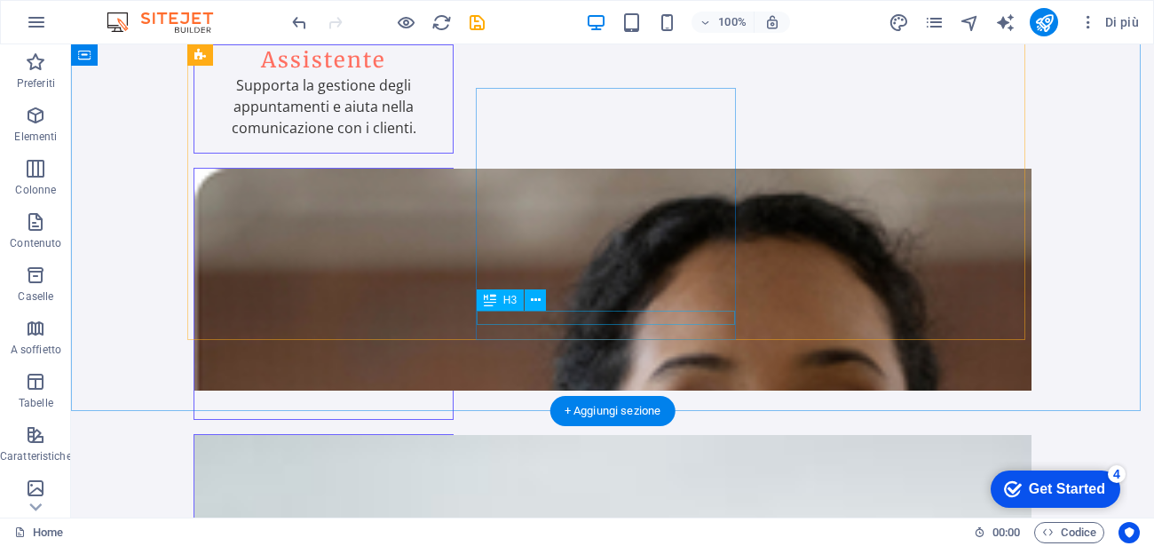
scroll to position [319, 0]
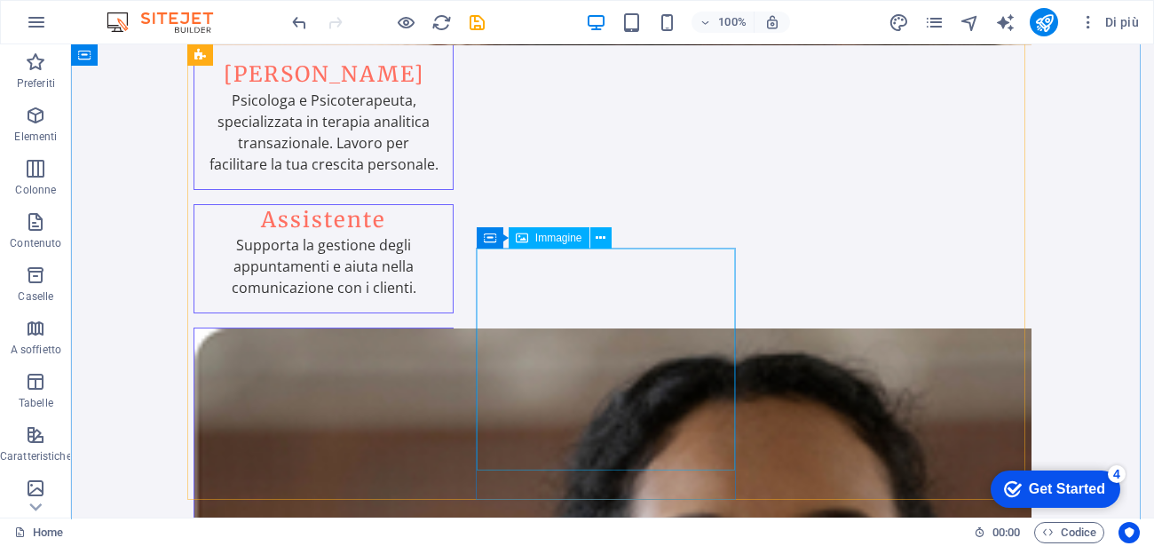
click at [547, 233] on span "Immagine" at bounding box center [558, 237] width 47 height 11
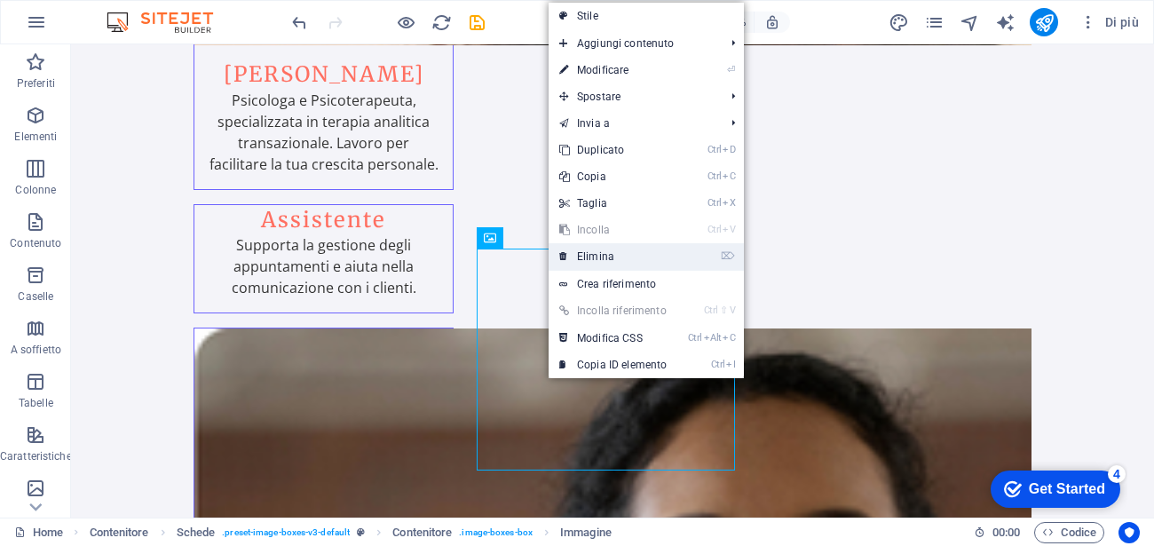
click at [588, 250] on link "⌦ Elimina" at bounding box center [612, 256] width 129 height 27
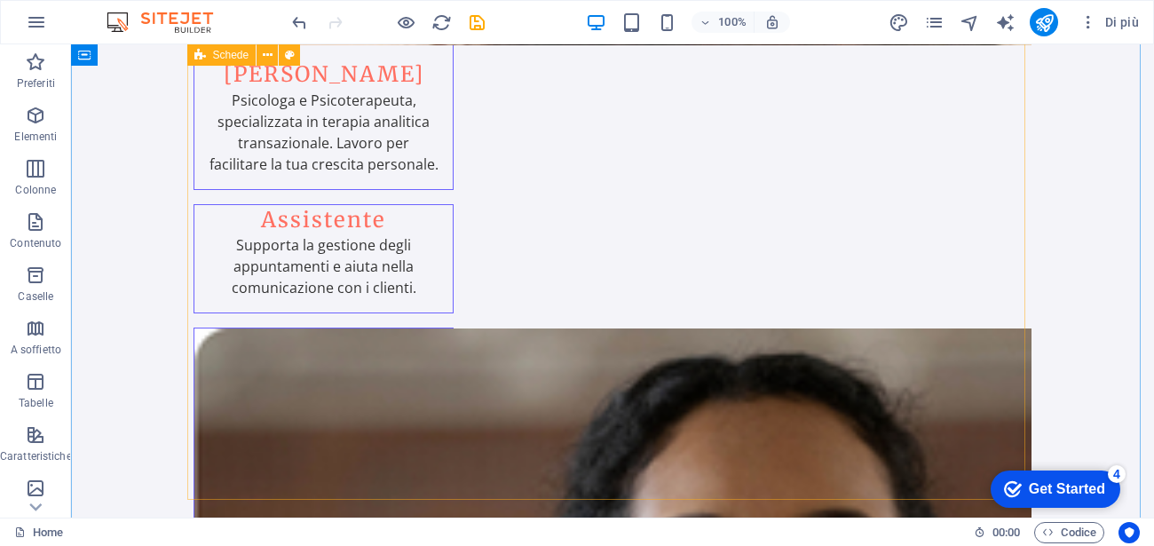
click at [833, 246] on div "[PERSON_NAME] Psicologa e Psicoterapeuta, specializzata in terapia analitica tr…" at bounding box center [612, 483] width 838 height 1320
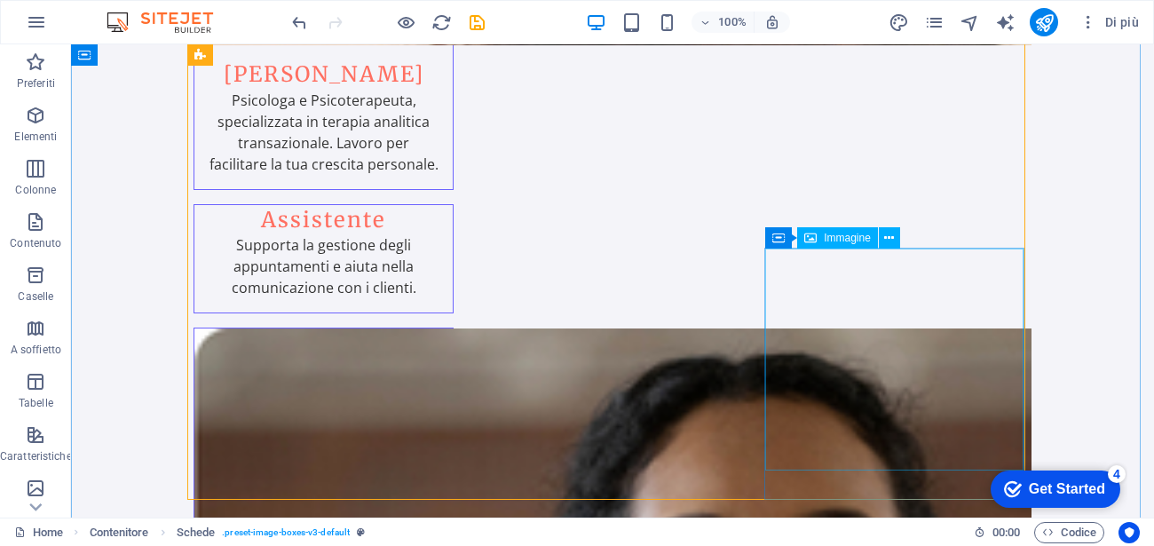
click at [837, 232] on span "Immagine" at bounding box center [846, 237] width 47 height 11
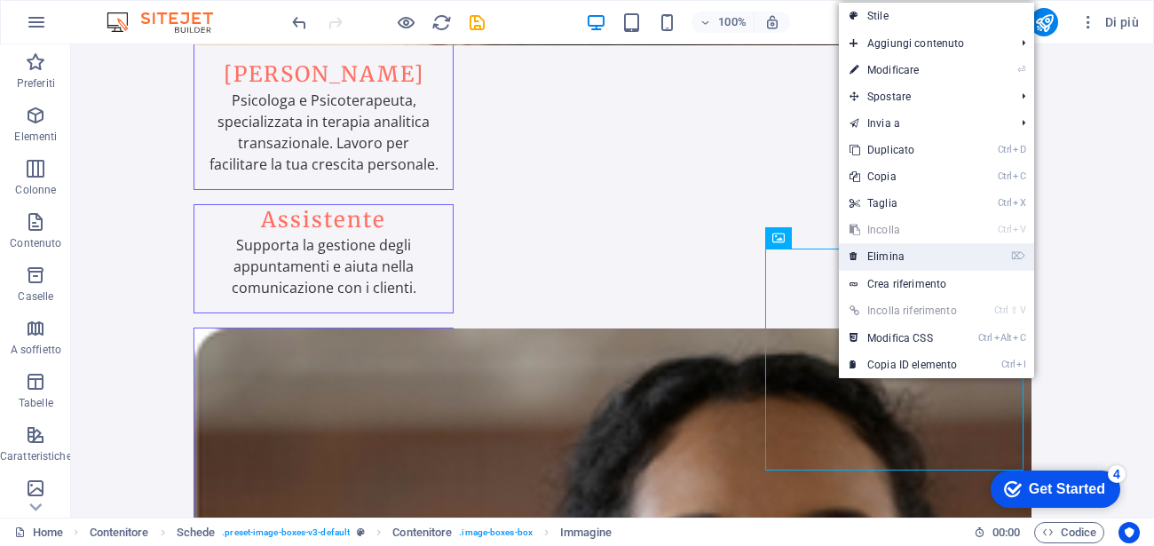
click at [877, 260] on link "⌦ Elimina" at bounding box center [903, 256] width 129 height 27
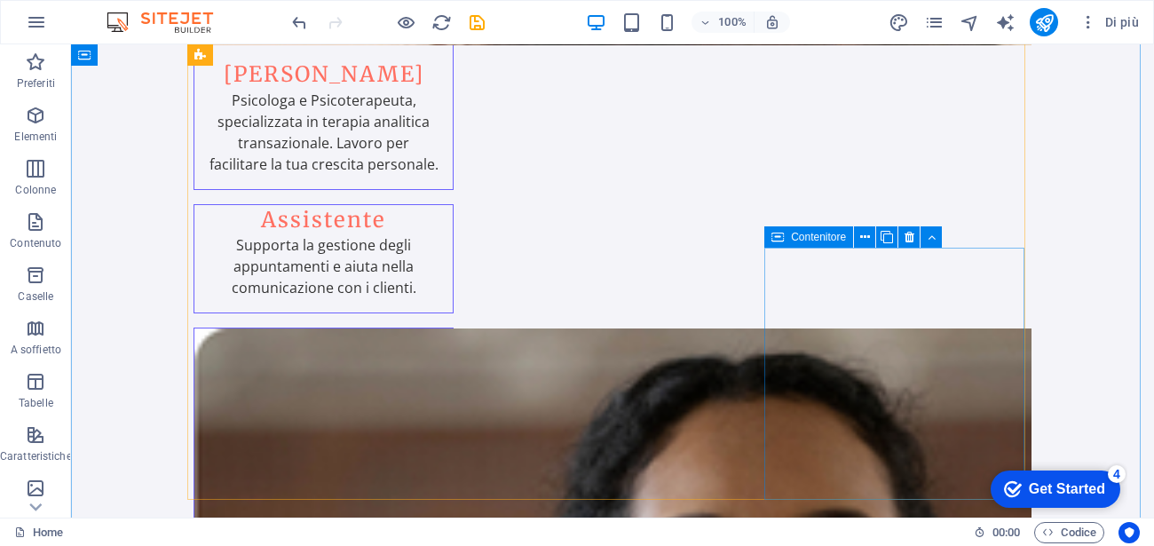
scroll to position [0, 0]
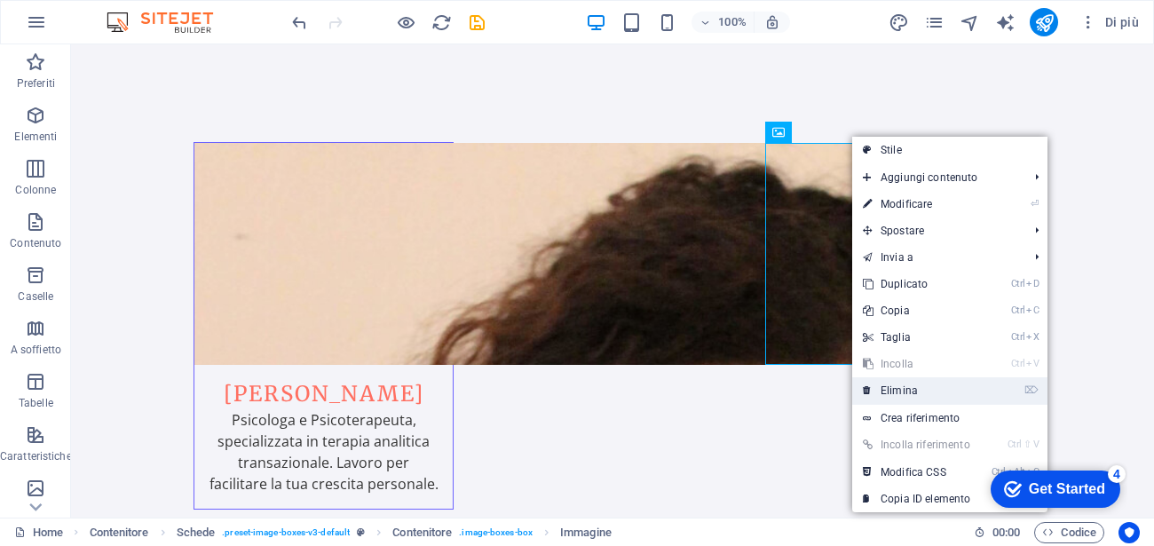
click at [899, 393] on link "⌦ Elimina" at bounding box center [916, 390] width 129 height 27
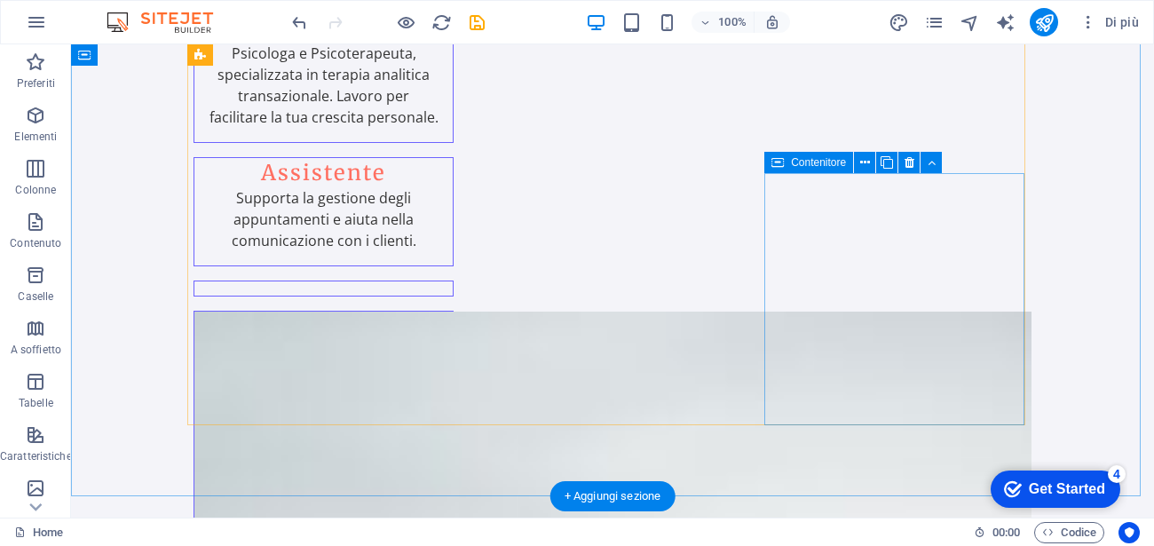
scroll to position [319, 0]
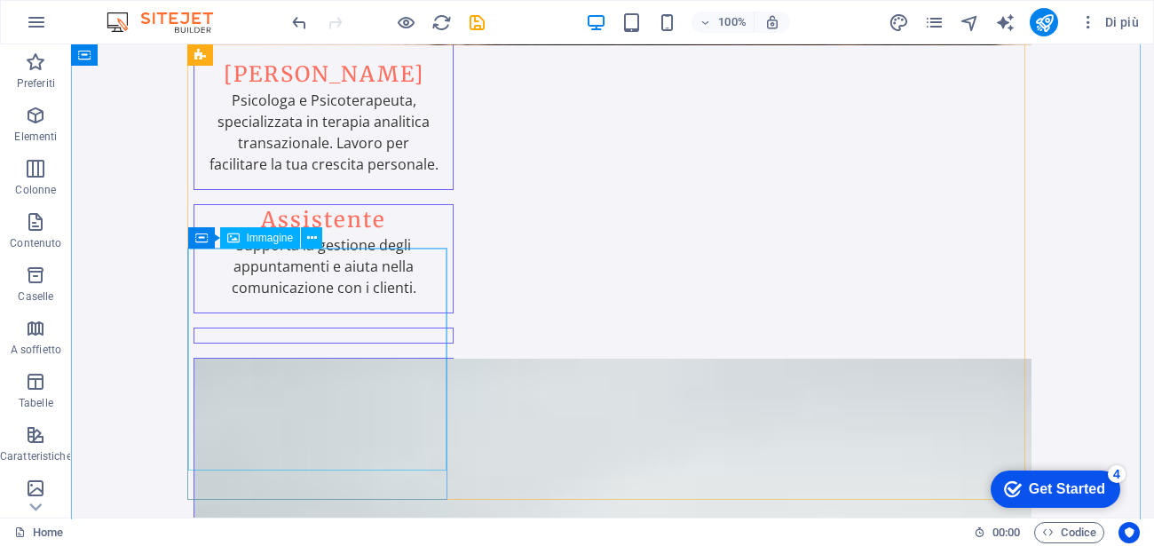
click at [264, 246] on div "Immagine" at bounding box center [260, 237] width 81 height 21
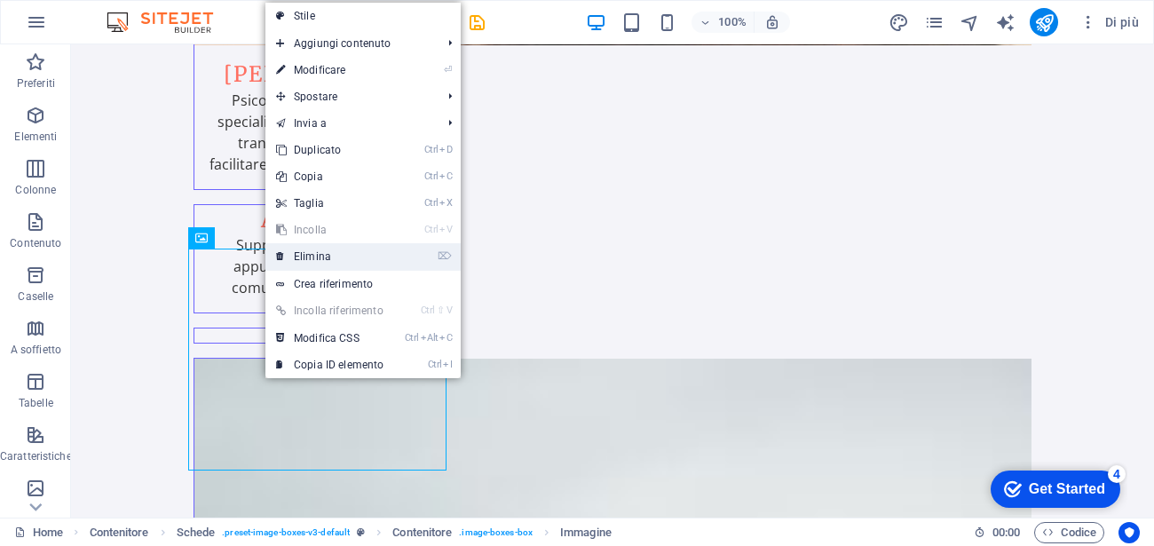
click at [363, 266] on link "⌦ Elimina" at bounding box center [329, 256] width 129 height 27
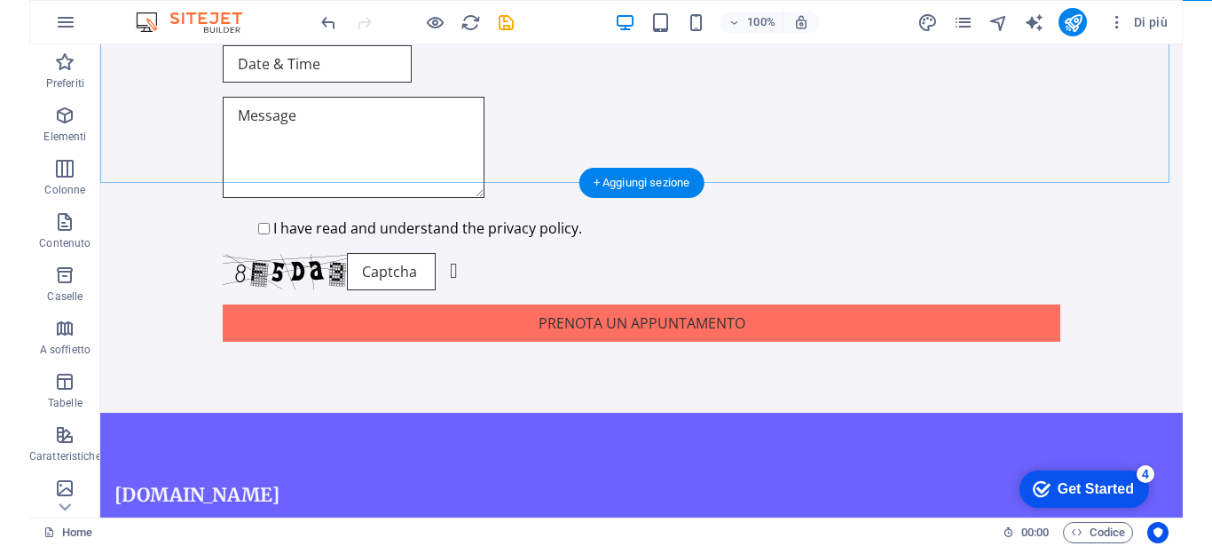
scroll to position [1112, 0]
